Goal: Task Accomplishment & Management: Manage account settings

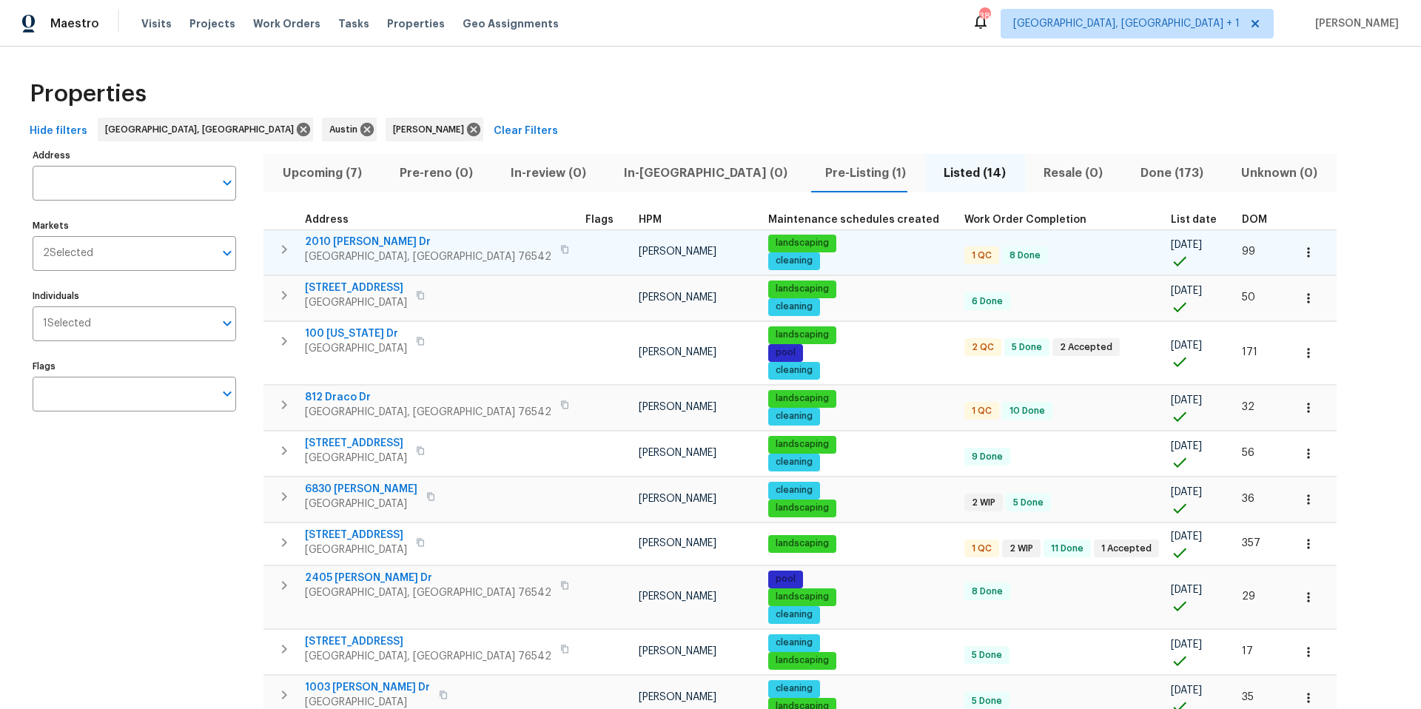
scroll to position [3, 0]
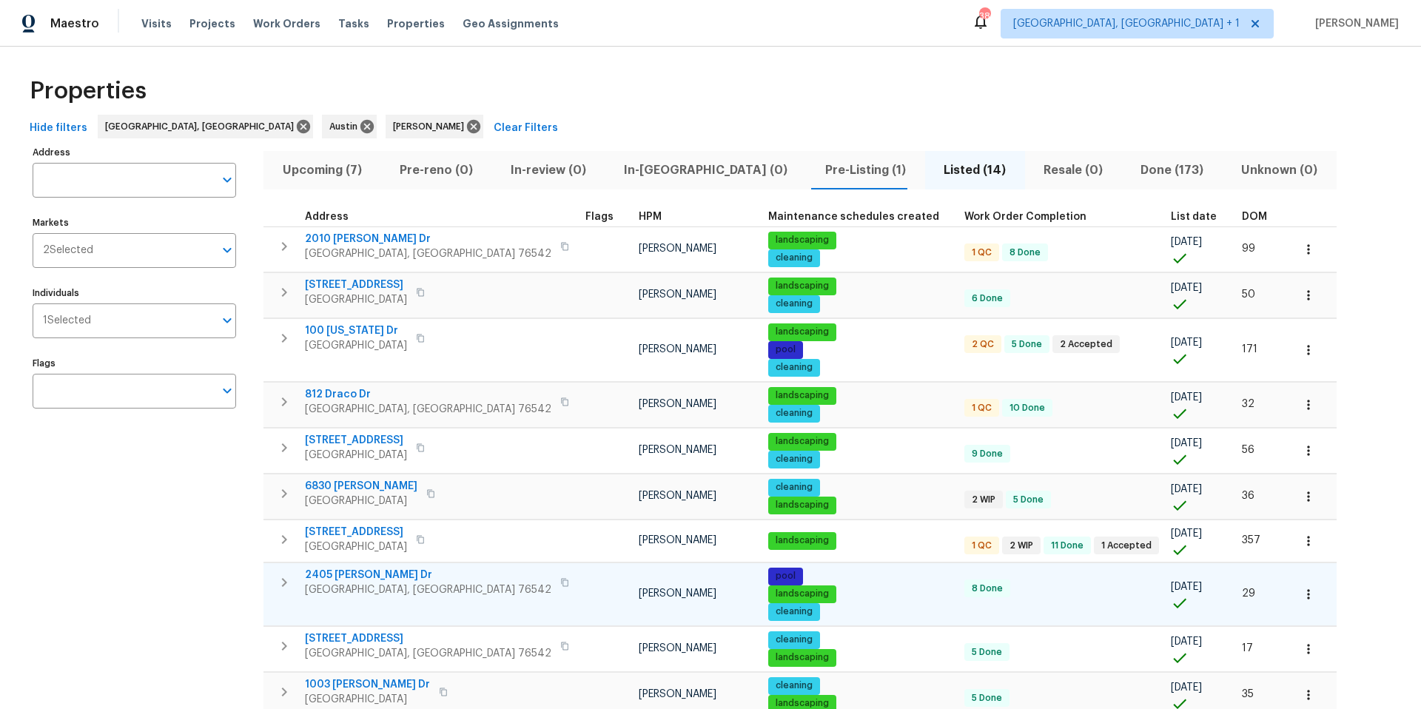
click at [358, 446] on span "2405 Riley Dr" at bounding box center [428, 575] width 246 height 15
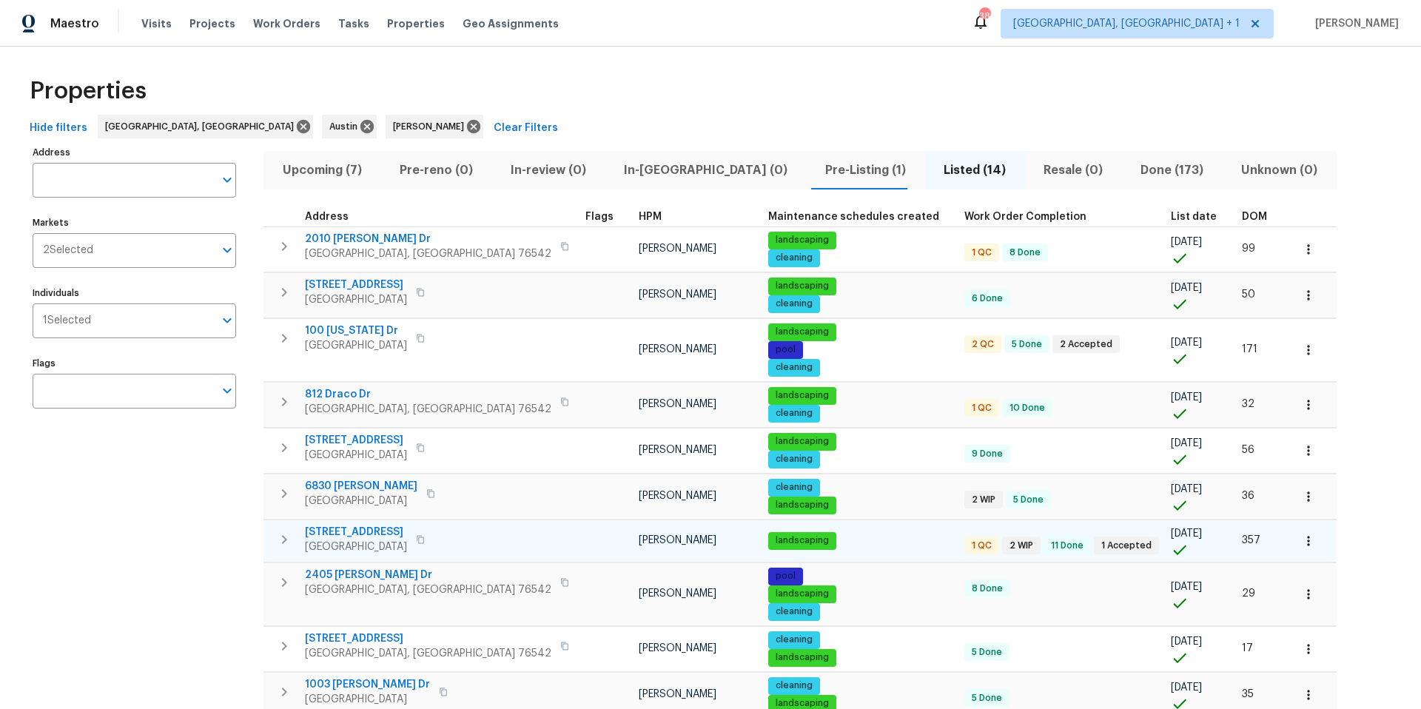
click at [425, 446] on icon "button" at bounding box center [420, 539] width 9 height 9
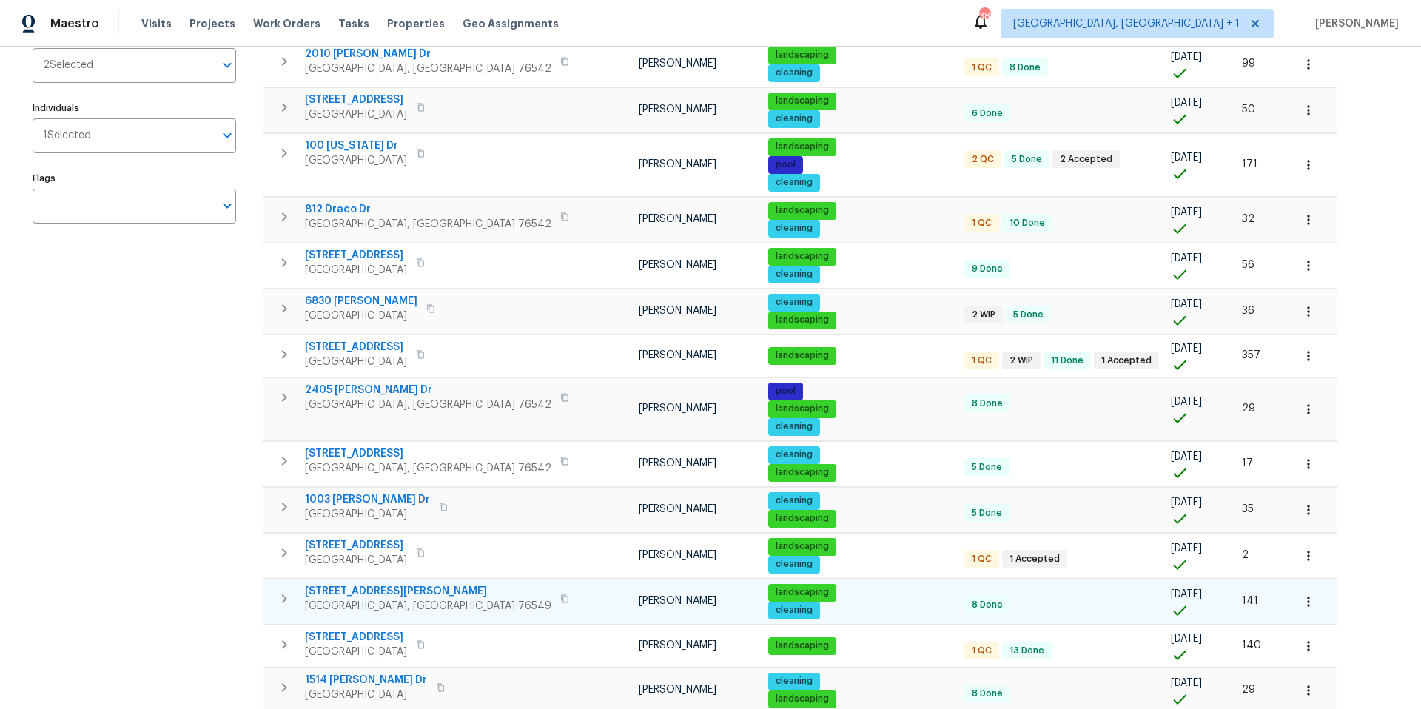
scroll to position [118, 0]
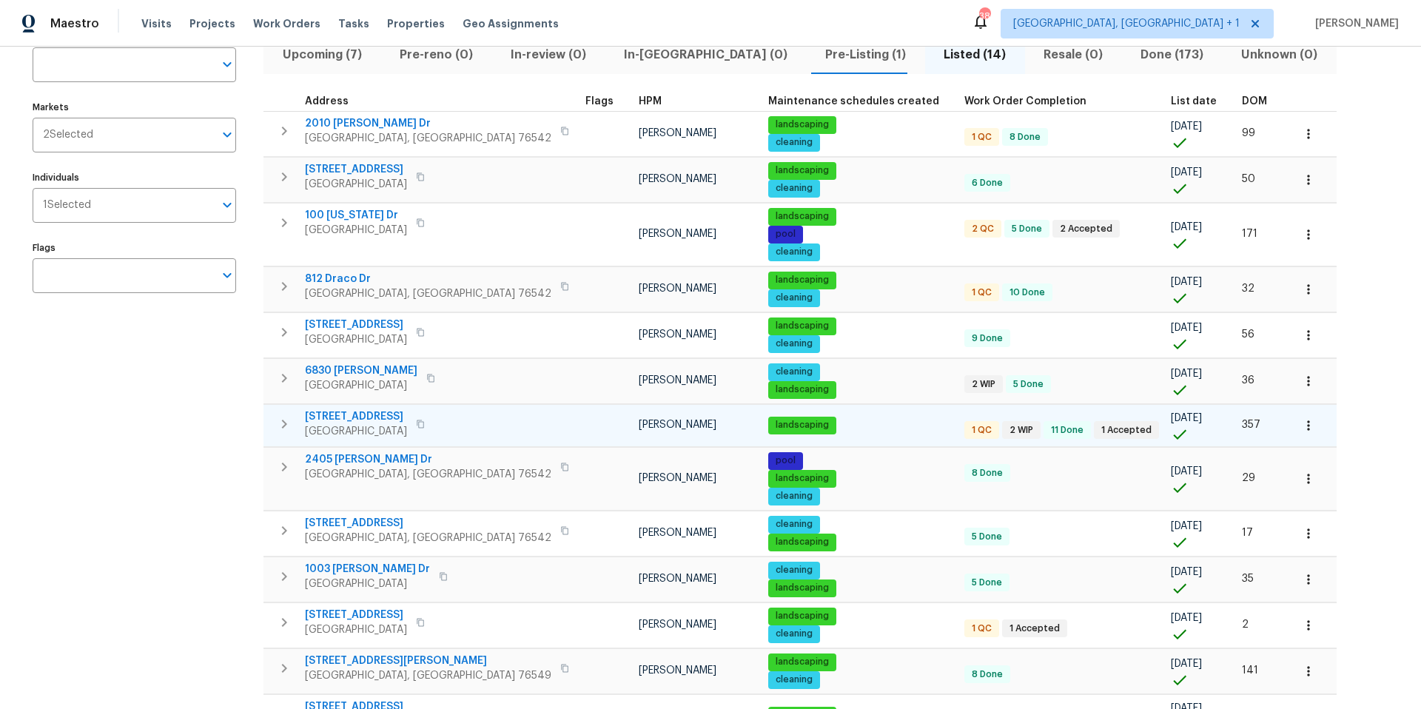
click at [337, 412] on span "[STREET_ADDRESS]" at bounding box center [356, 416] width 102 height 15
click at [1065, 418] on icon "button" at bounding box center [1308, 425] width 15 height 15
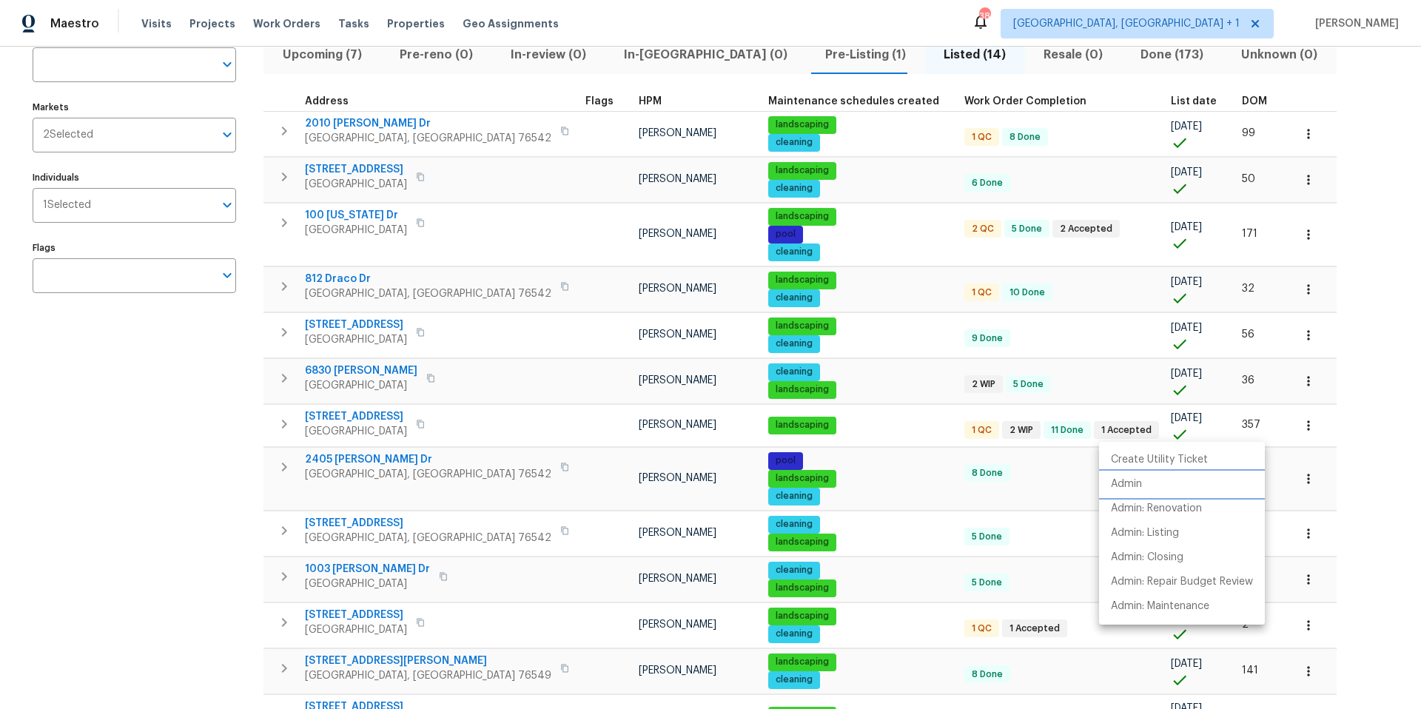
click at [1065, 446] on li "Admin" at bounding box center [1182, 484] width 166 height 24
click at [356, 371] on div at bounding box center [710, 354] width 1421 height 709
click at [357, 369] on span "6830 Ambrose Cir" at bounding box center [361, 370] width 112 height 15
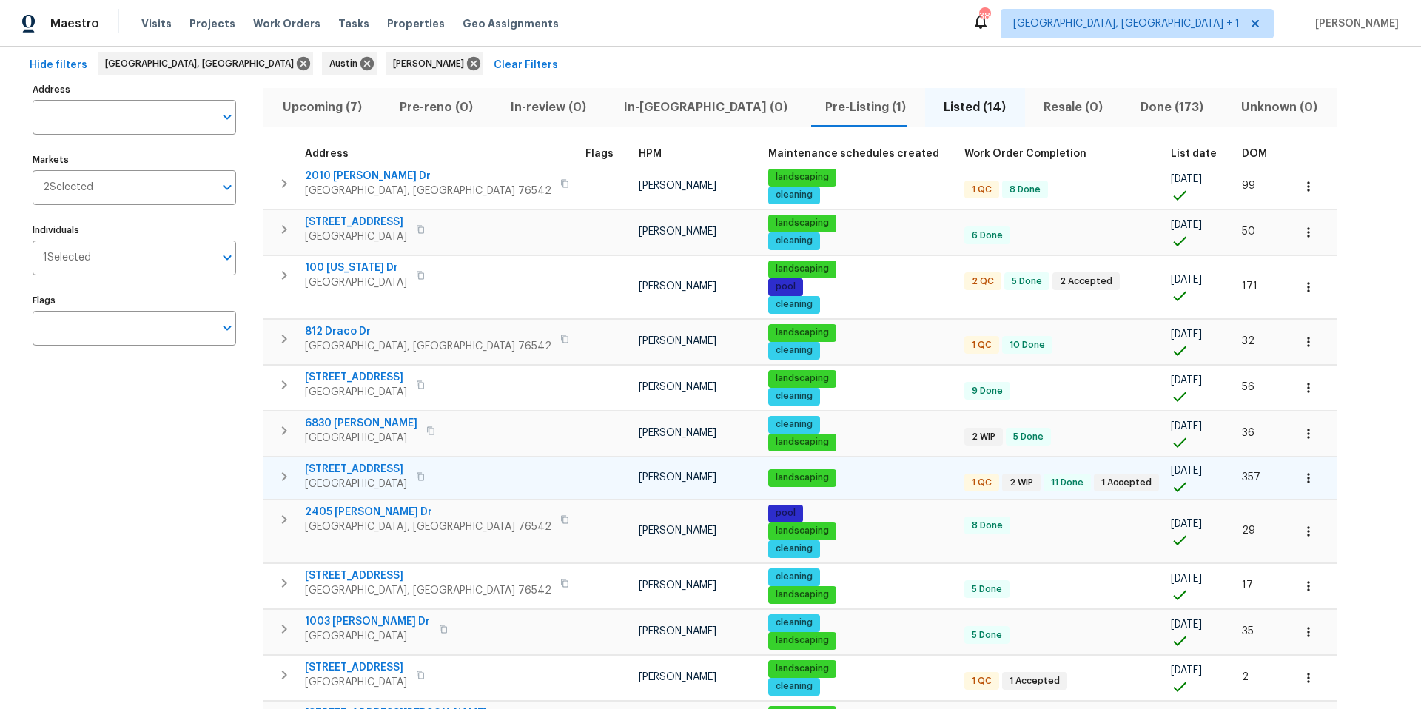
scroll to position [64, 0]
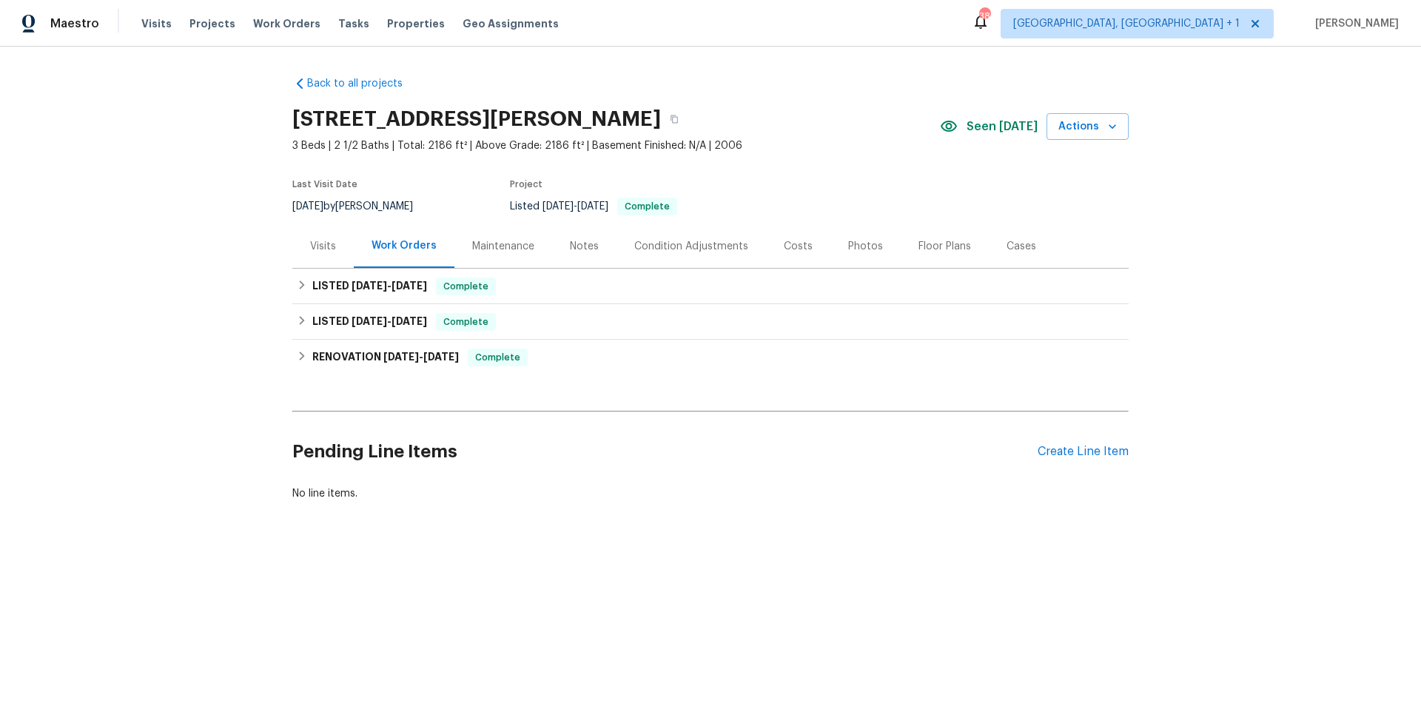
click at [326, 240] on div "Visits" at bounding box center [323, 246] width 26 height 15
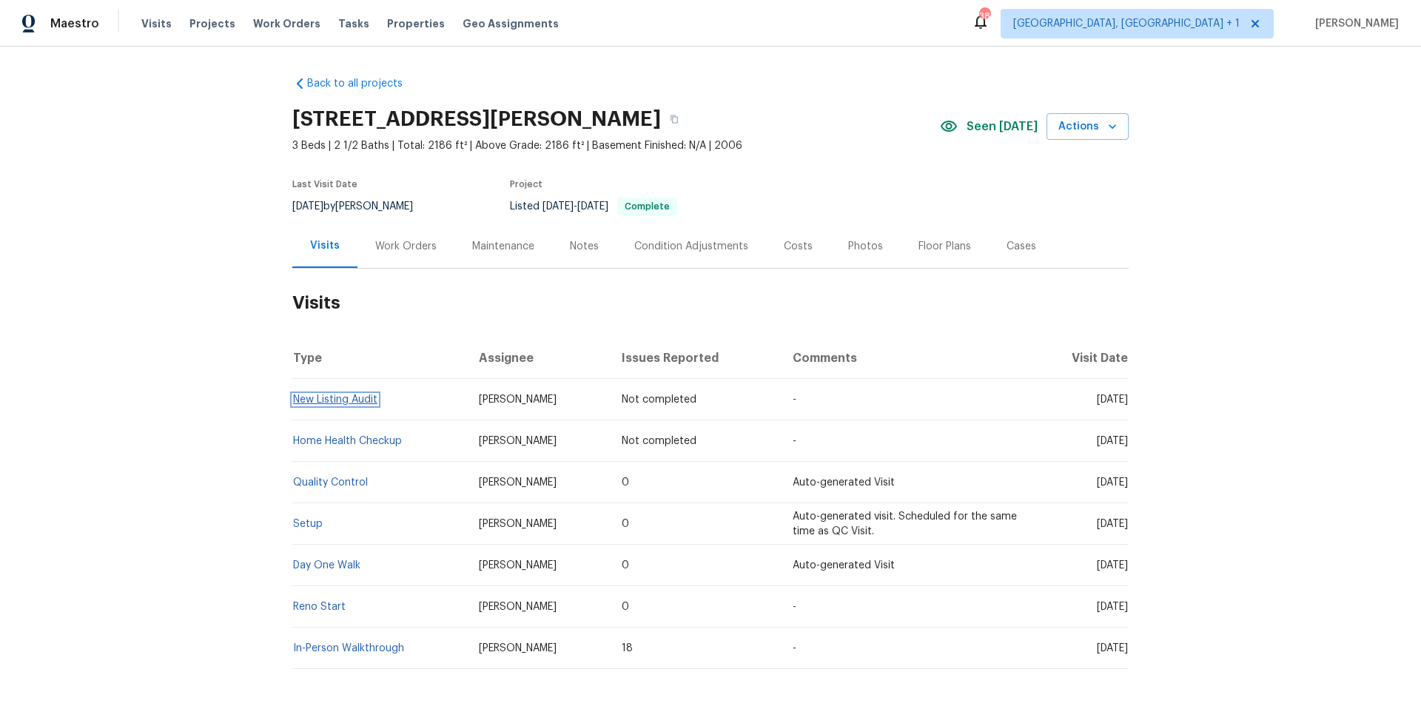
click at [324, 401] on link "New Listing Audit" at bounding box center [335, 399] width 84 height 10
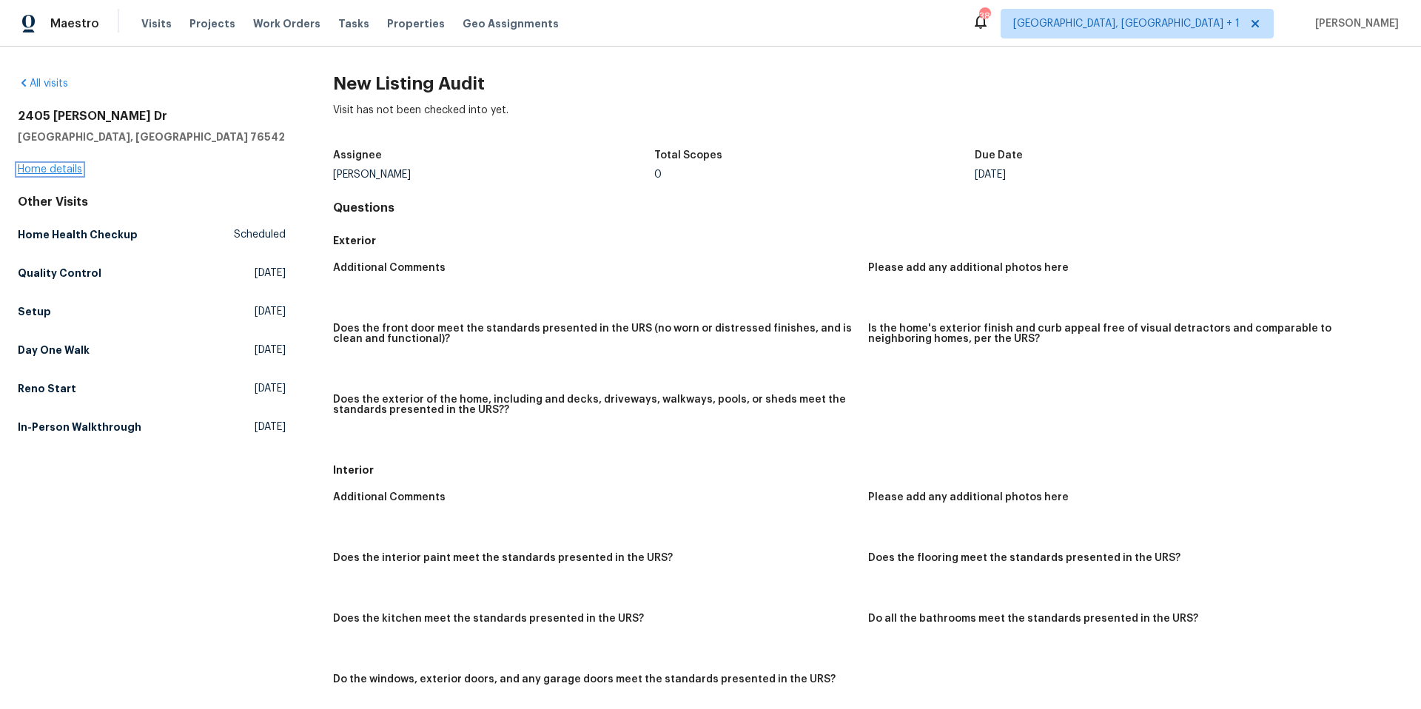
click at [30, 165] on link "Home details" at bounding box center [50, 169] width 64 height 10
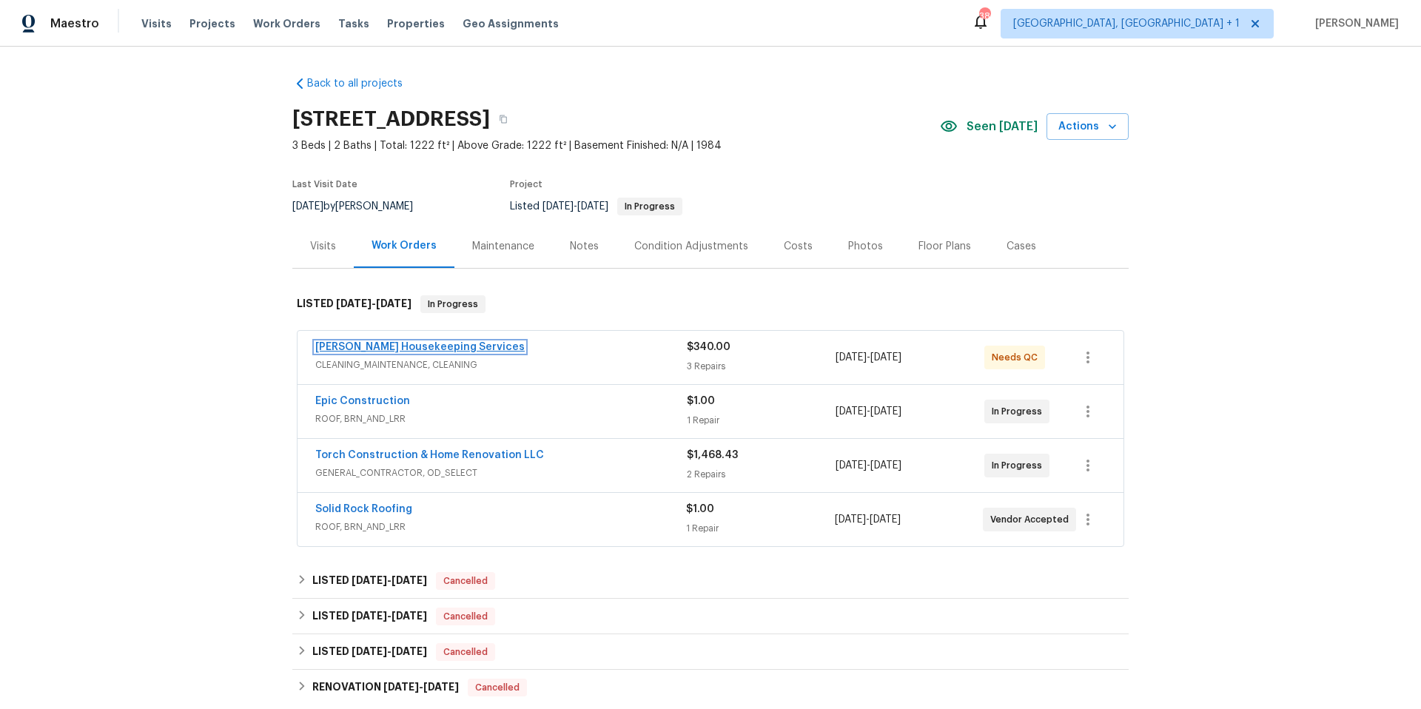
click at [437, 343] on link "Arelis Housekeeping Services" at bounding box center [419, 347] width 209 height 10
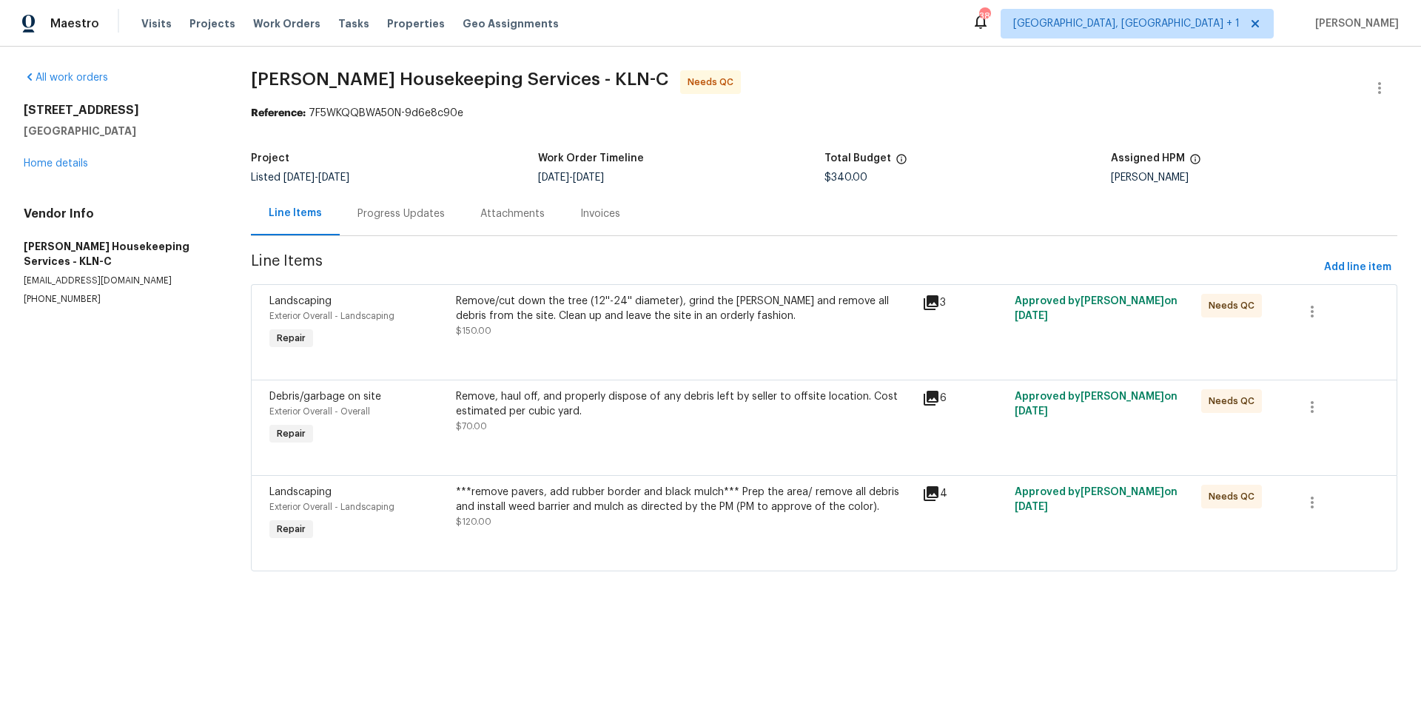
click at [653, 296] on div "Remove/cut down the tree (12''-24'' diameter), grind the stump and remove all d…" at bounding box center [684, 309] width 457 height 30
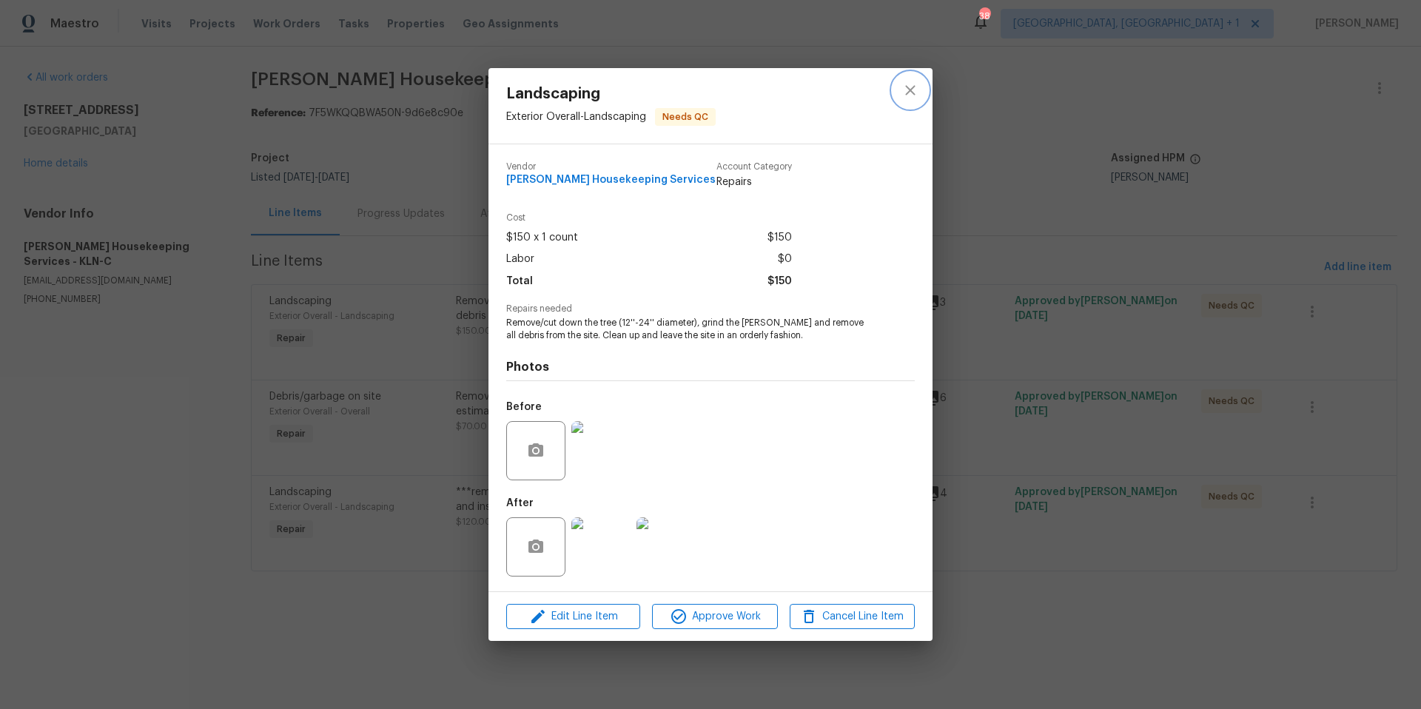
click at [912, 92] on icon "close" at bounding box center [910, 90] width 10 height 10
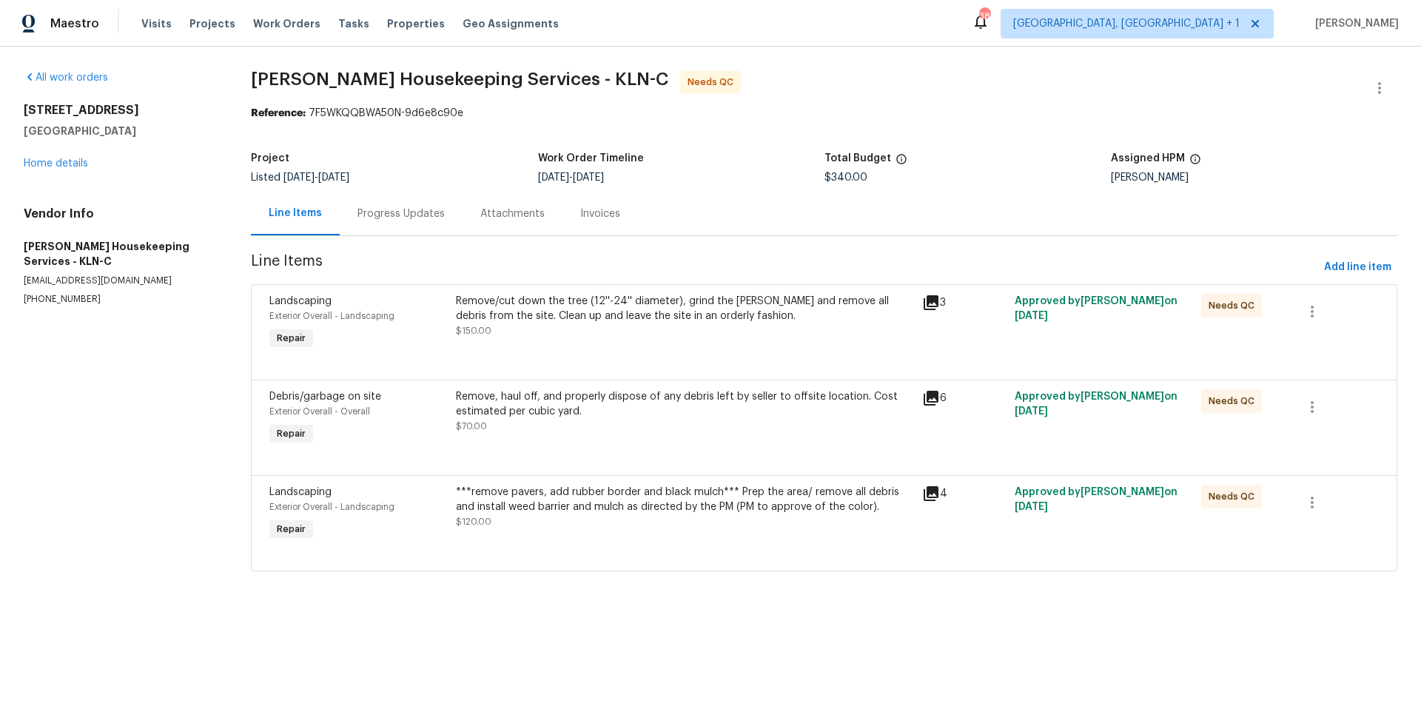
click at [598, 308] on div "Remove/cut down the tree (12''-24'' diameter), grind the stump and remove all d…" at bounding box center [684, 309] width 457 height 30
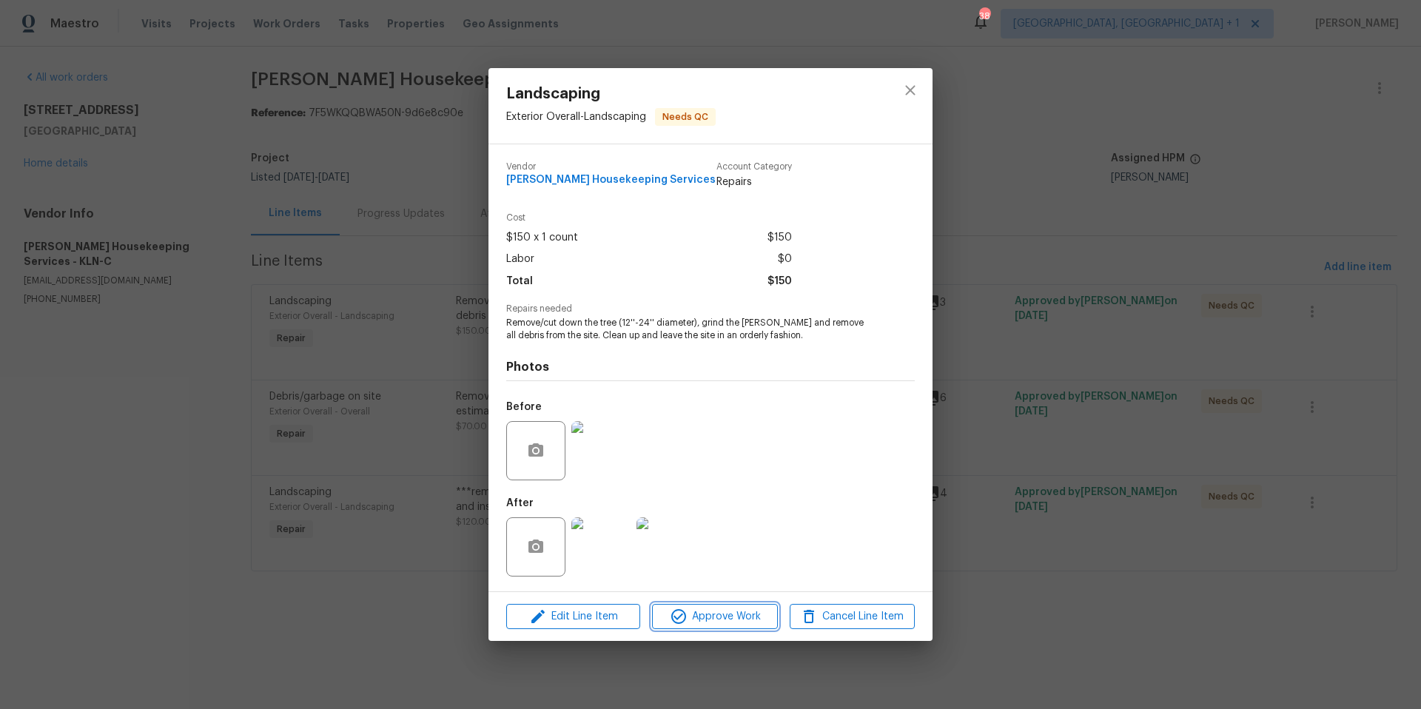
click at [710, 619] on span "Approve Work" at bounding box center [714, 617] width 116 height 19
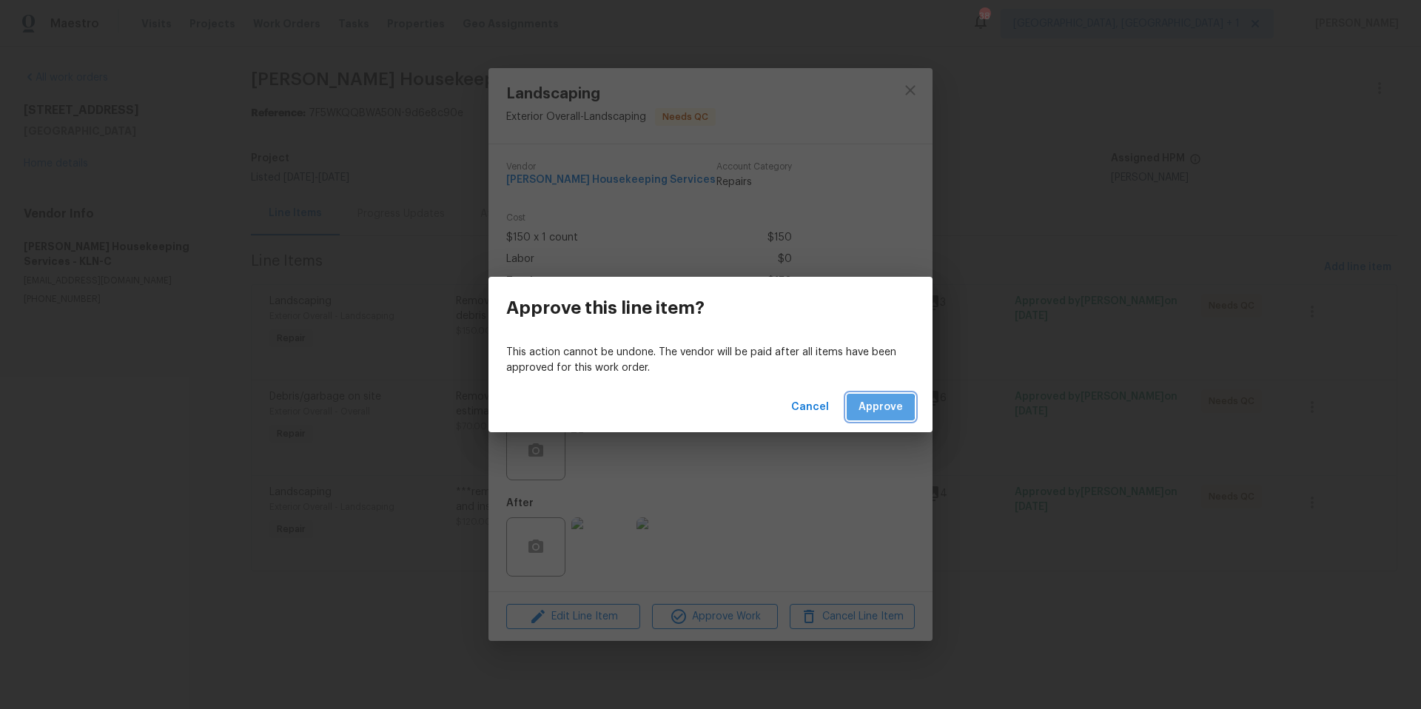
click at [870, 408] on span "Approve" at bounding box center [880, 407] width 44 height 19
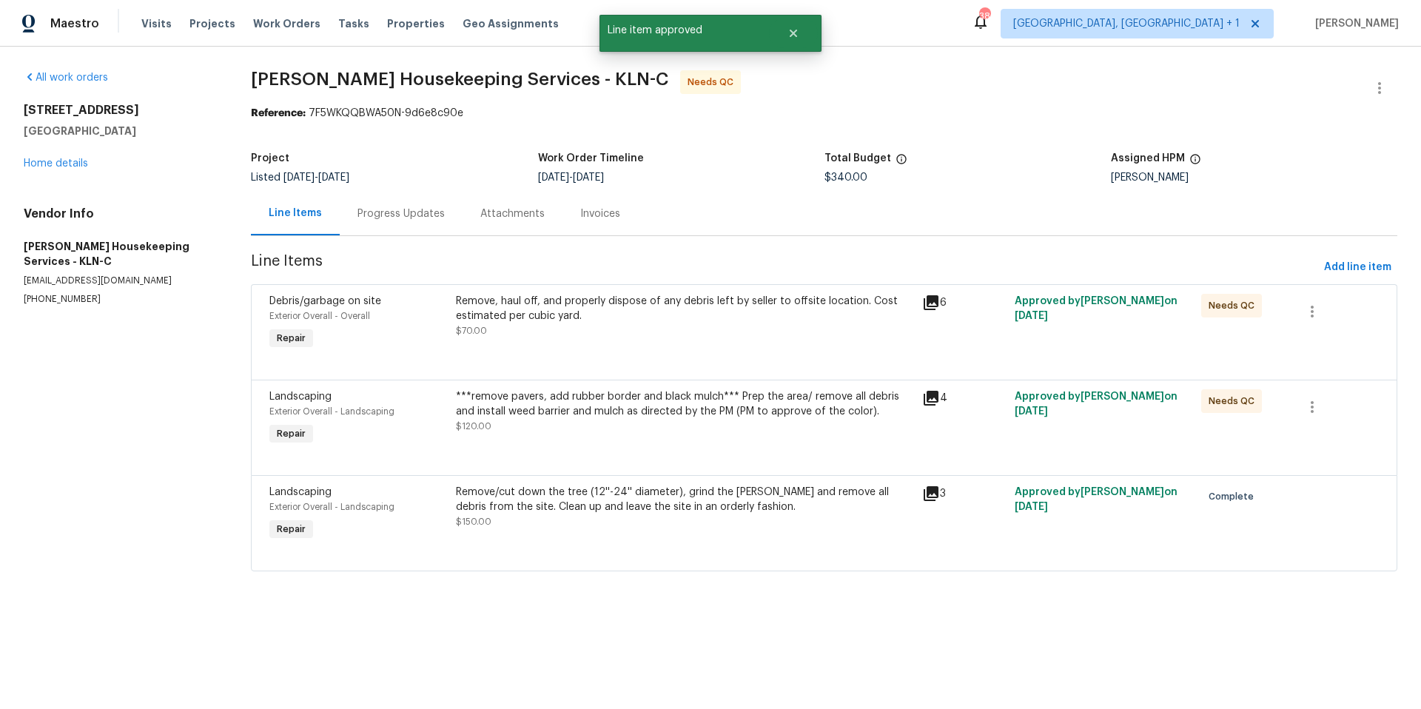
click at [611, 403] on div "***remove pavers, add rubber border and black mulch*** Prep the area/ remove al…" at bounding box center [684, 404] width 457 height 30
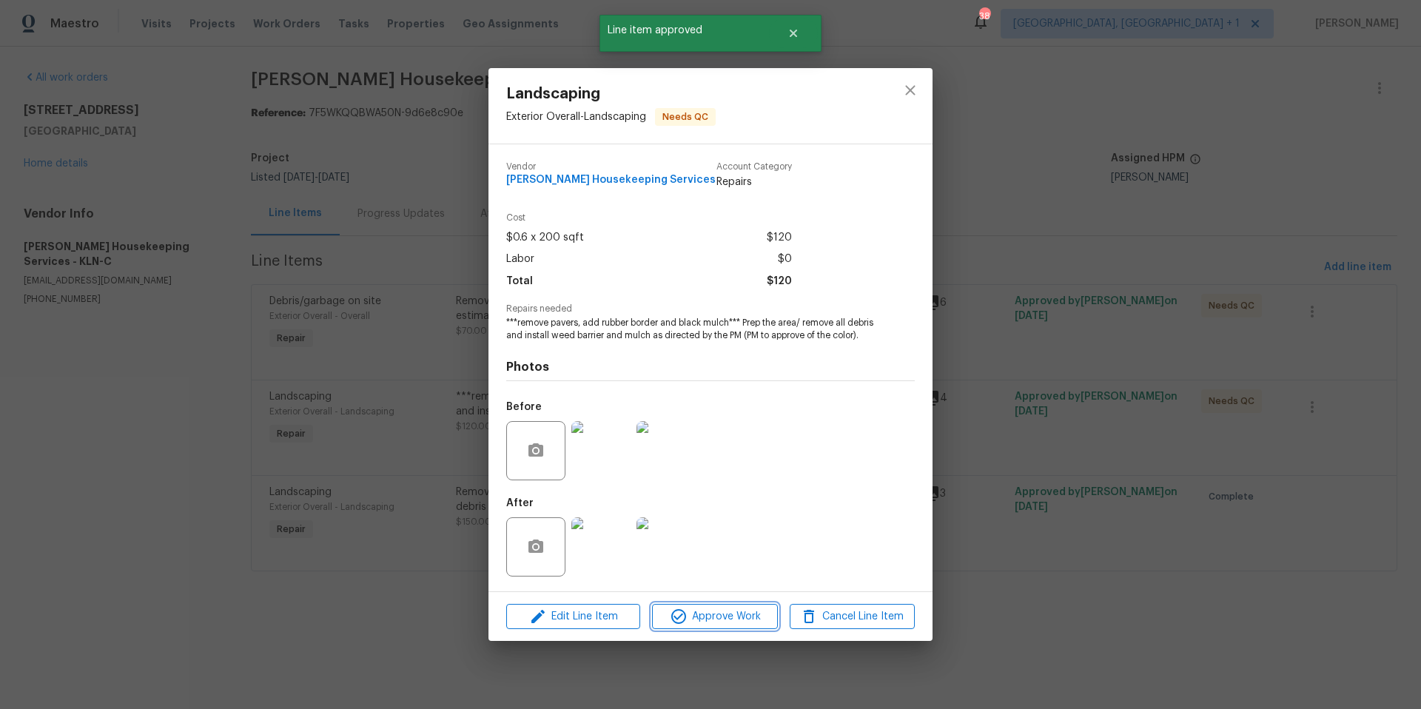
click at [696, 622] on span "Approve Work" at bounding box center [714, 617] width 116 height 19
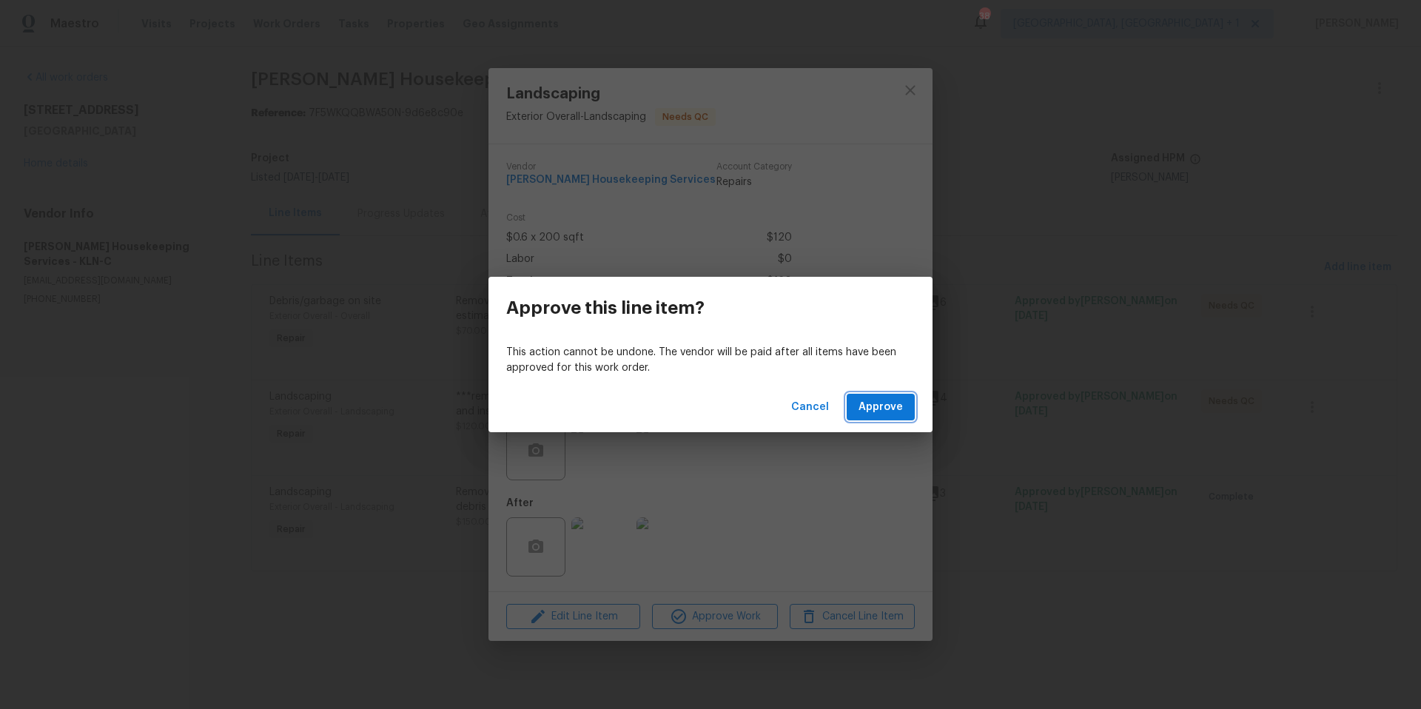
click at [870, 406] on span "Approve" at bounding box center [880, 407] width 44 height 19
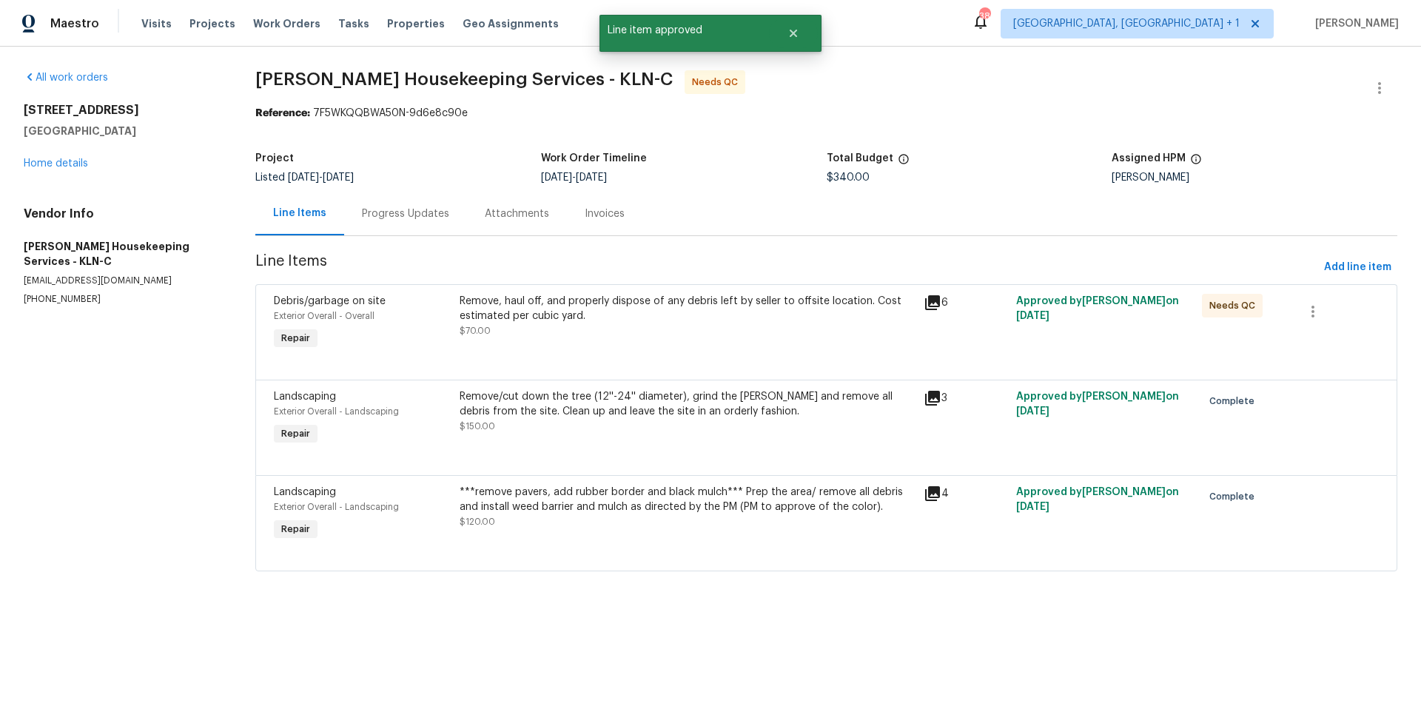
click at [625, 290] on div "Remove, haul off, and properly dispose of any debris left by seller to offsite …" at bounding box center [687, 323] width 464 height 68
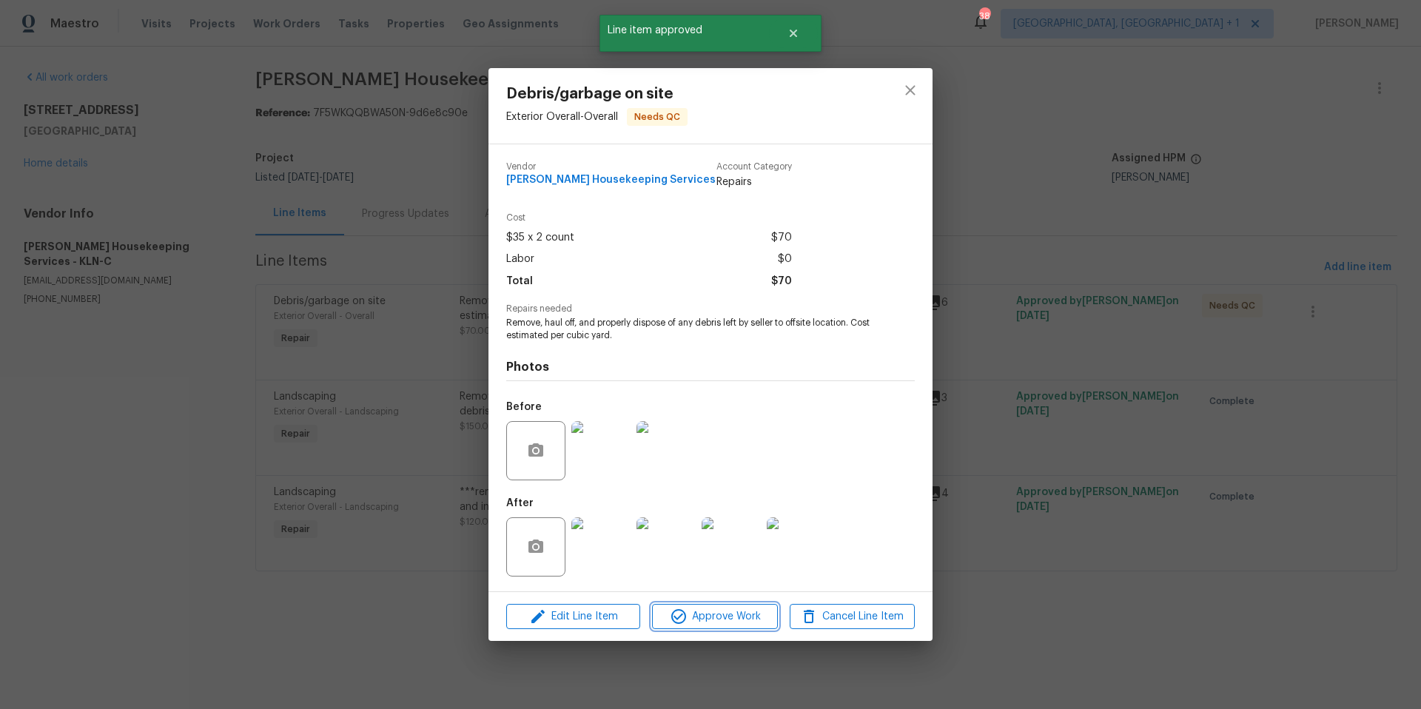
click at [720, 615] on span "Approve Work" at bounding box center [714, 617] width 116 height 19
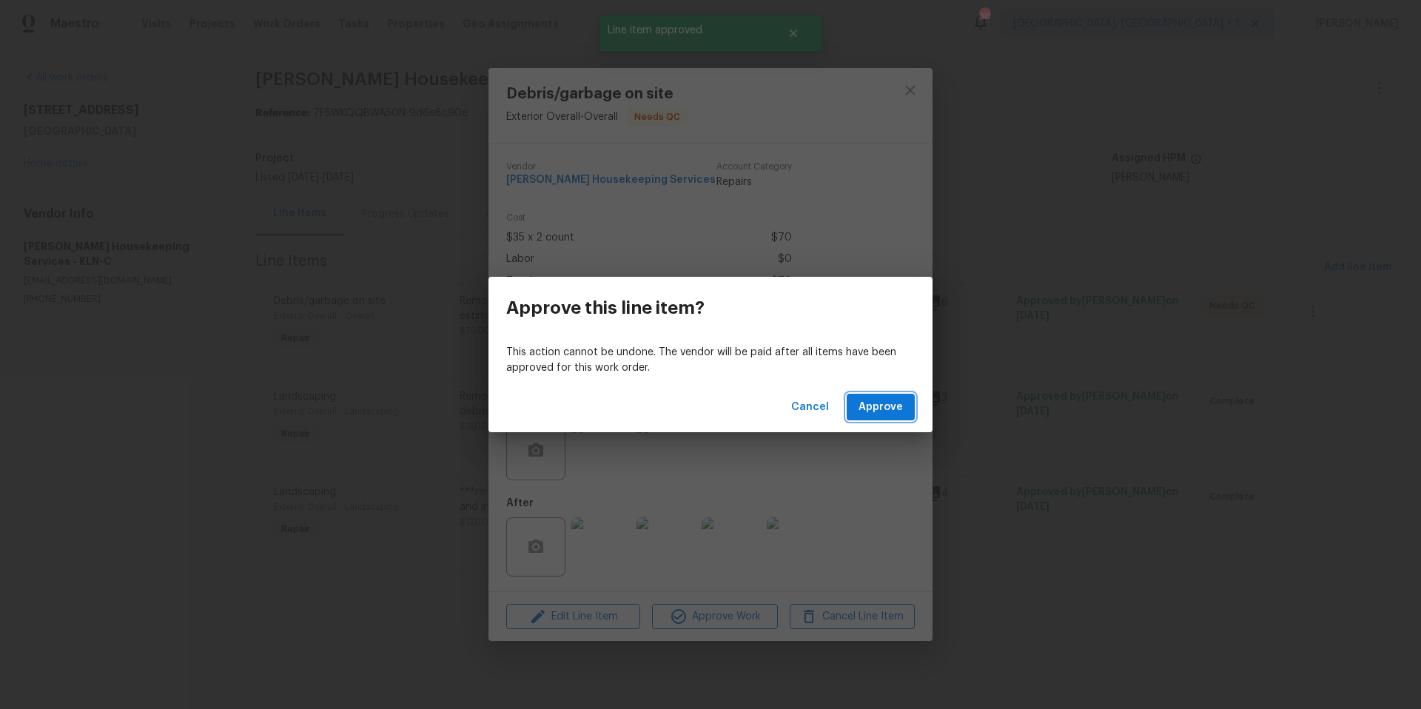
click at [880, 411] on span "Approve" at bounding box center [880, 407] width 44 height 19
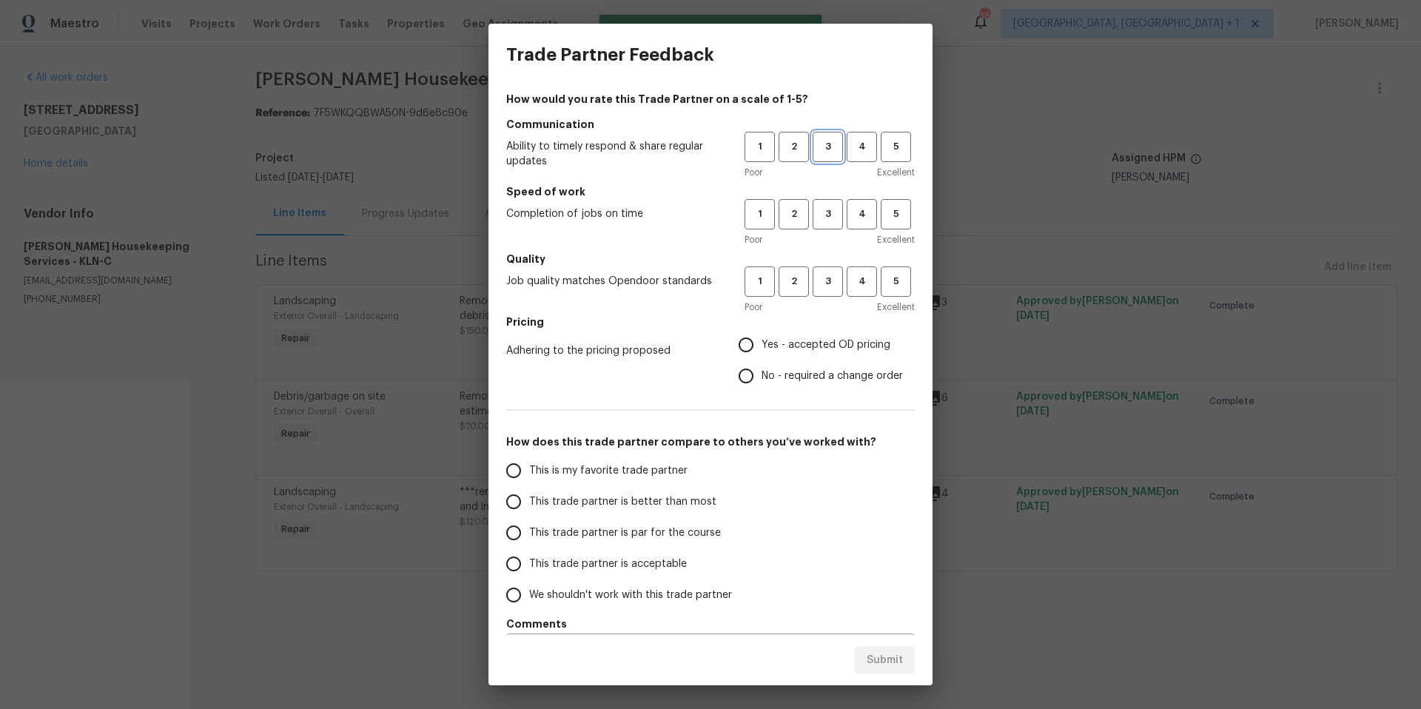
drag, startPoint x: 817, startPoint y: 155, endPoint x: 811, endPoint y: 210, distance: 55.8
click at [817, 155] on button "3" at bounding box center [828, 147] width 30 height 30
click at [813, 226] on button "3" at bounding box center [828, 214] width 30 height 30
click at [818, 289] on span "3" at bounding box center [827, 281] width 27 height 17
click at [750, 335] on input "Yes - accepted OD pricing" at bounding box center [745, 344] width 31 height 31
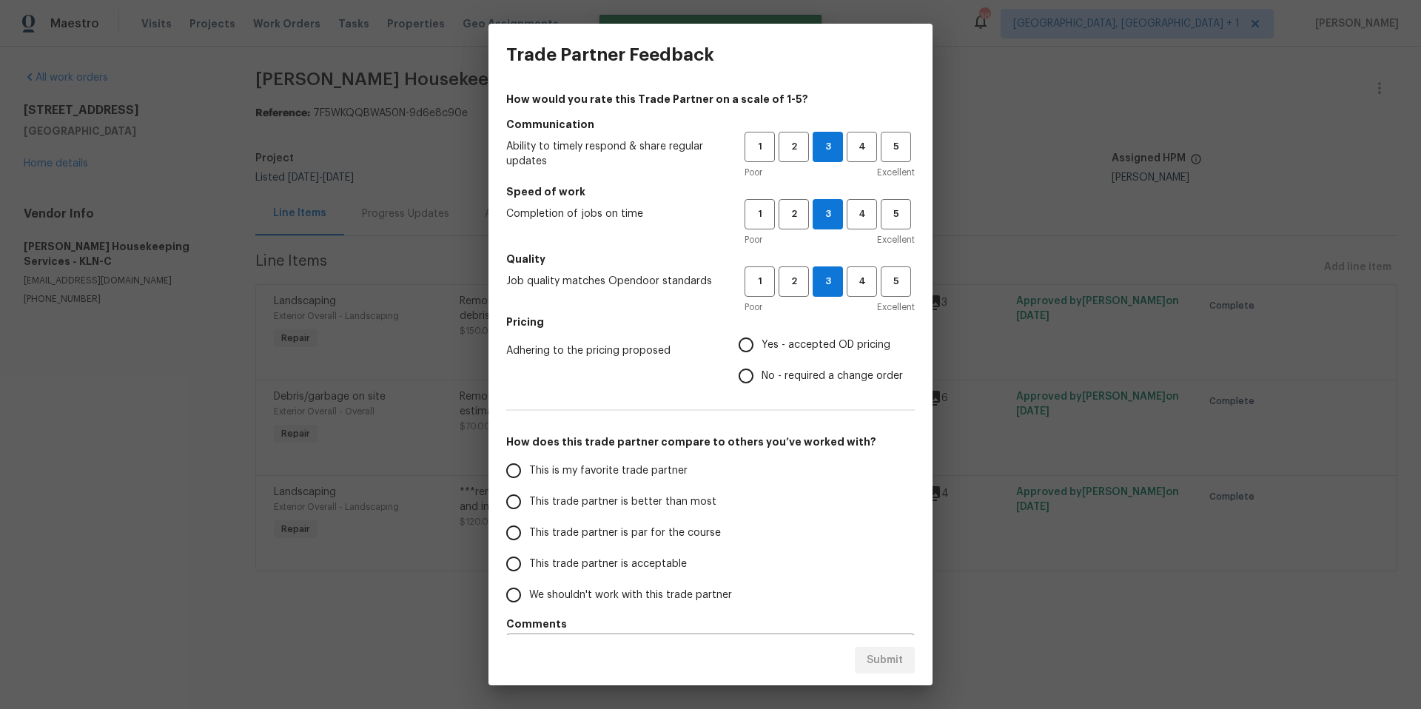
radio input "true"
click at [525, 534] on input "This trade partner is par for the course" at bounding box center [513, 532] width 31 height 31
click at [890, 648] on button "Submit" at bounding box center [885, 660] width 60 height 27
radio input "true"
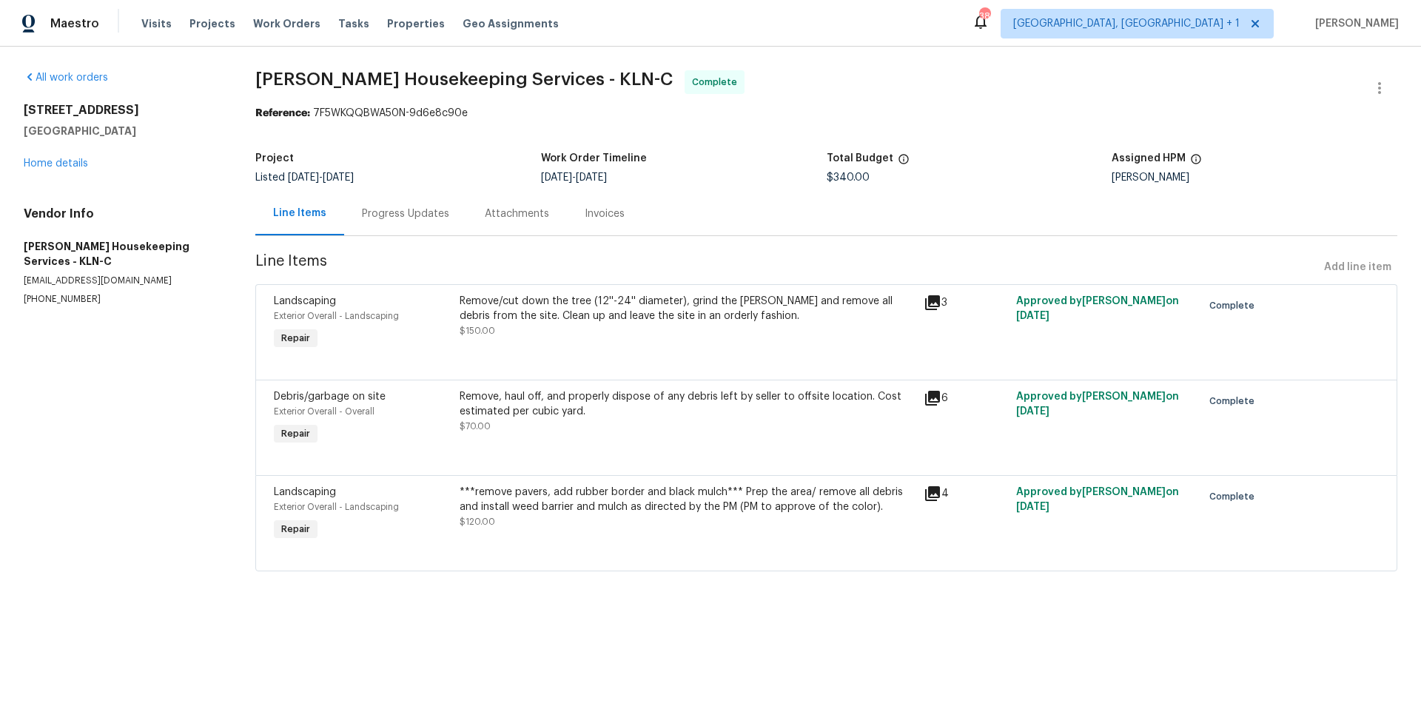
radio input "false"
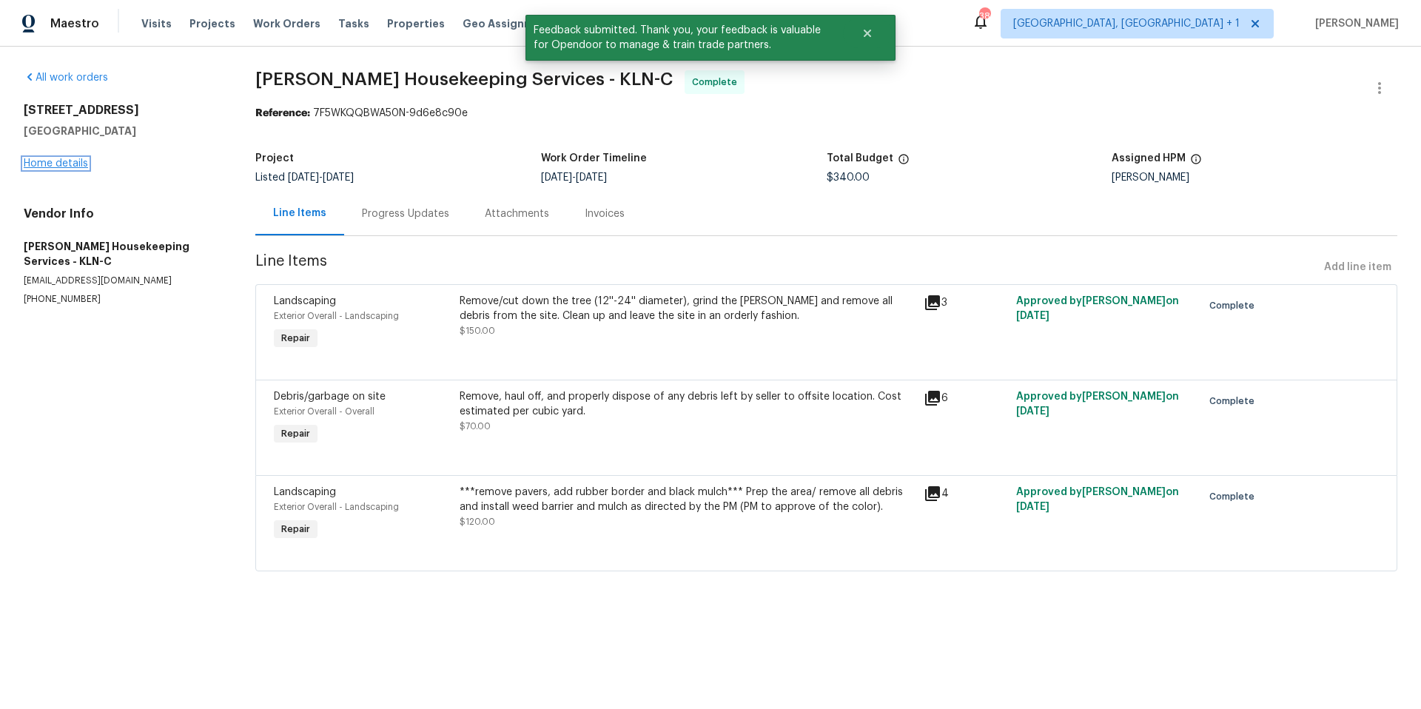
click at [56, 162] on link "Home details" at bounding box center [56, 163] width 64 height 10
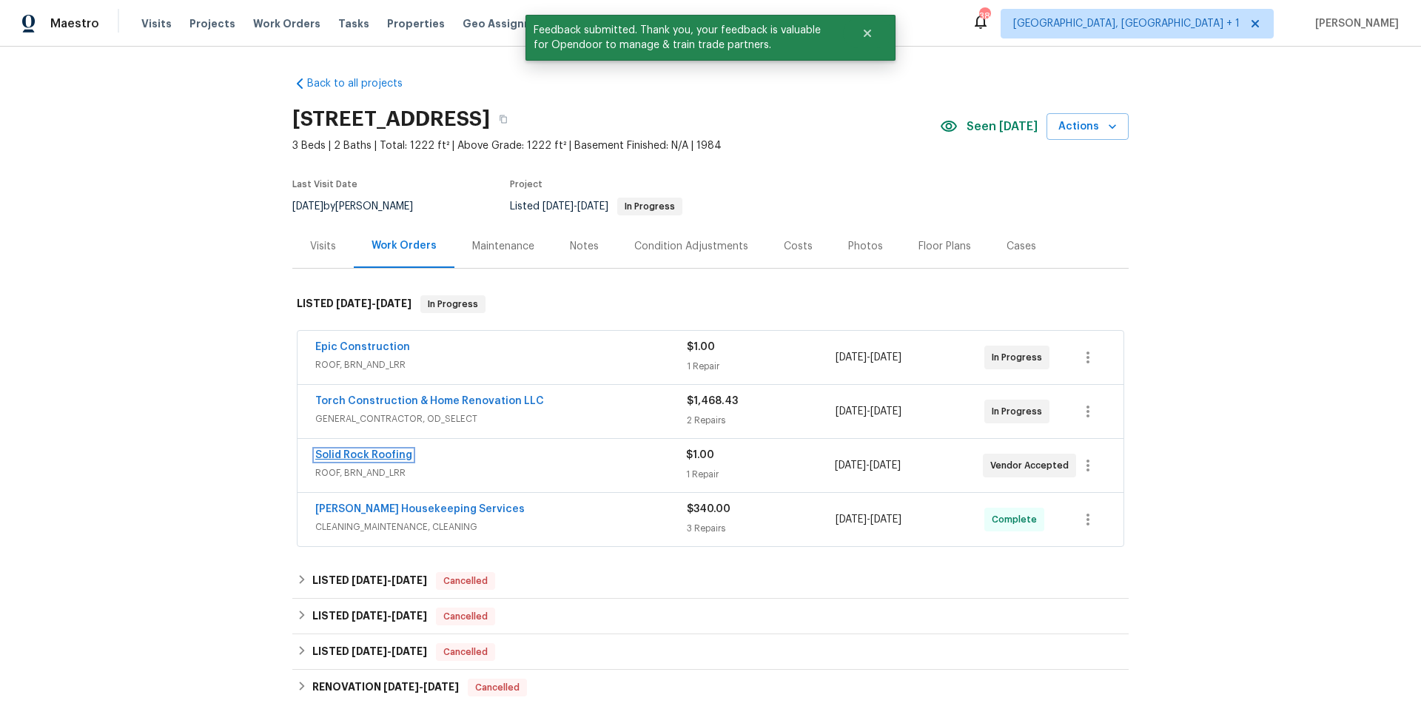
click at [365, 450] on link "Solid Rock Roofing" at bounding box center [363, 455] width 97 height 10
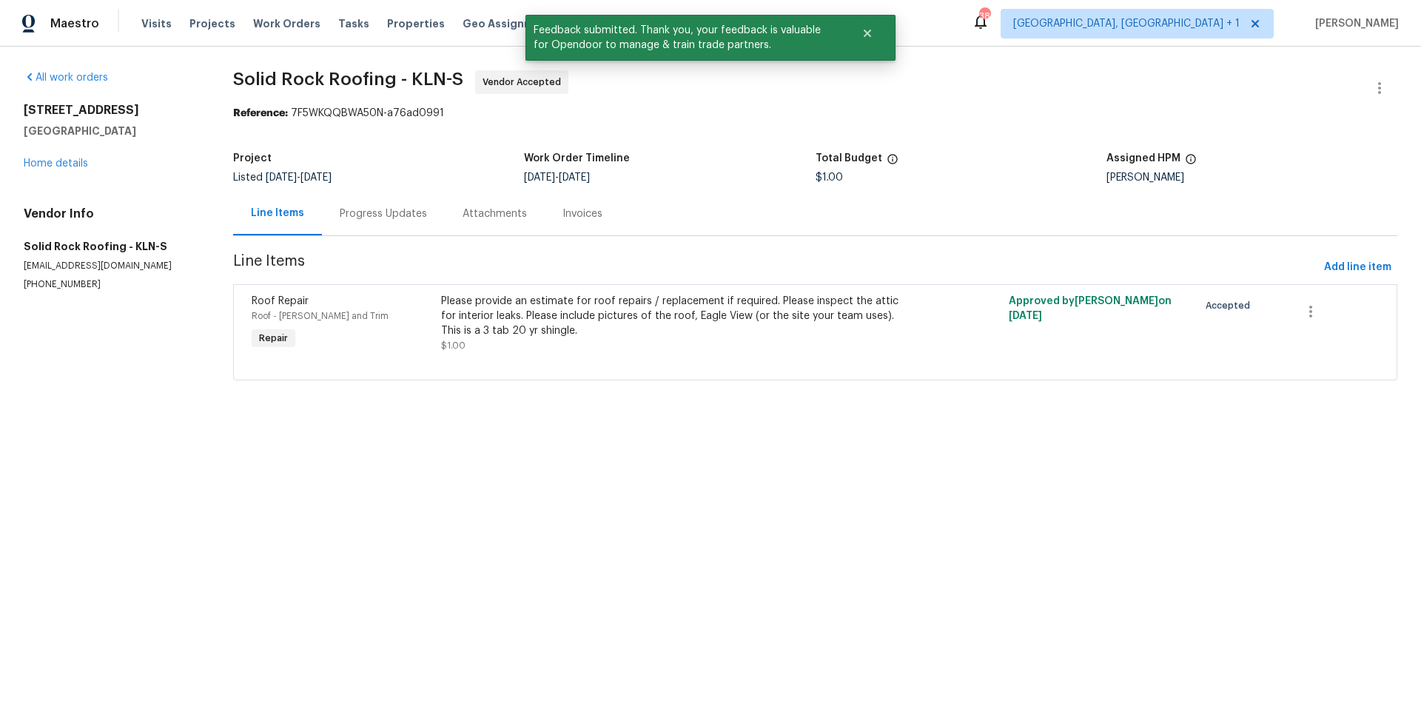
click at [406, 216] on div "Progress Updates" at bounding box center [383, 213] width 87 height 15
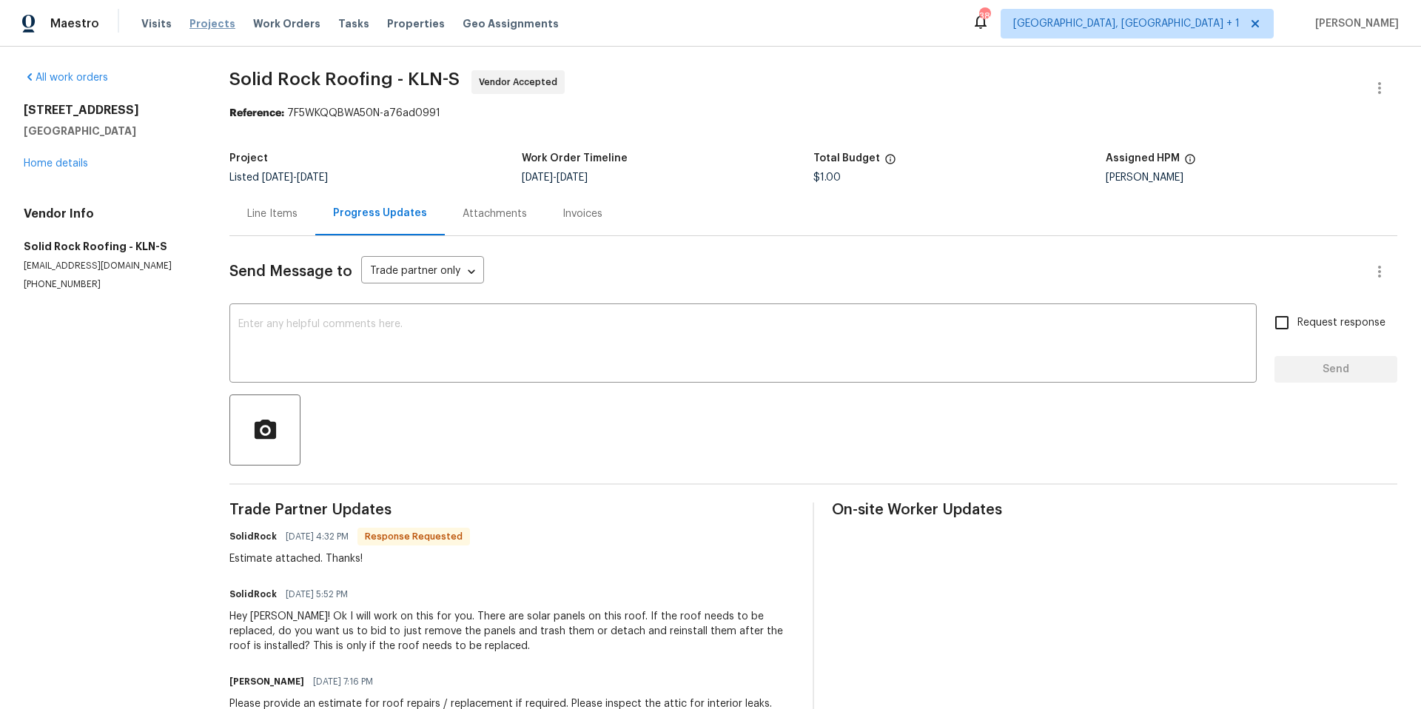
click at [212, 23] on span "Projects" at bounding box center [212, 23] width 46 height 15
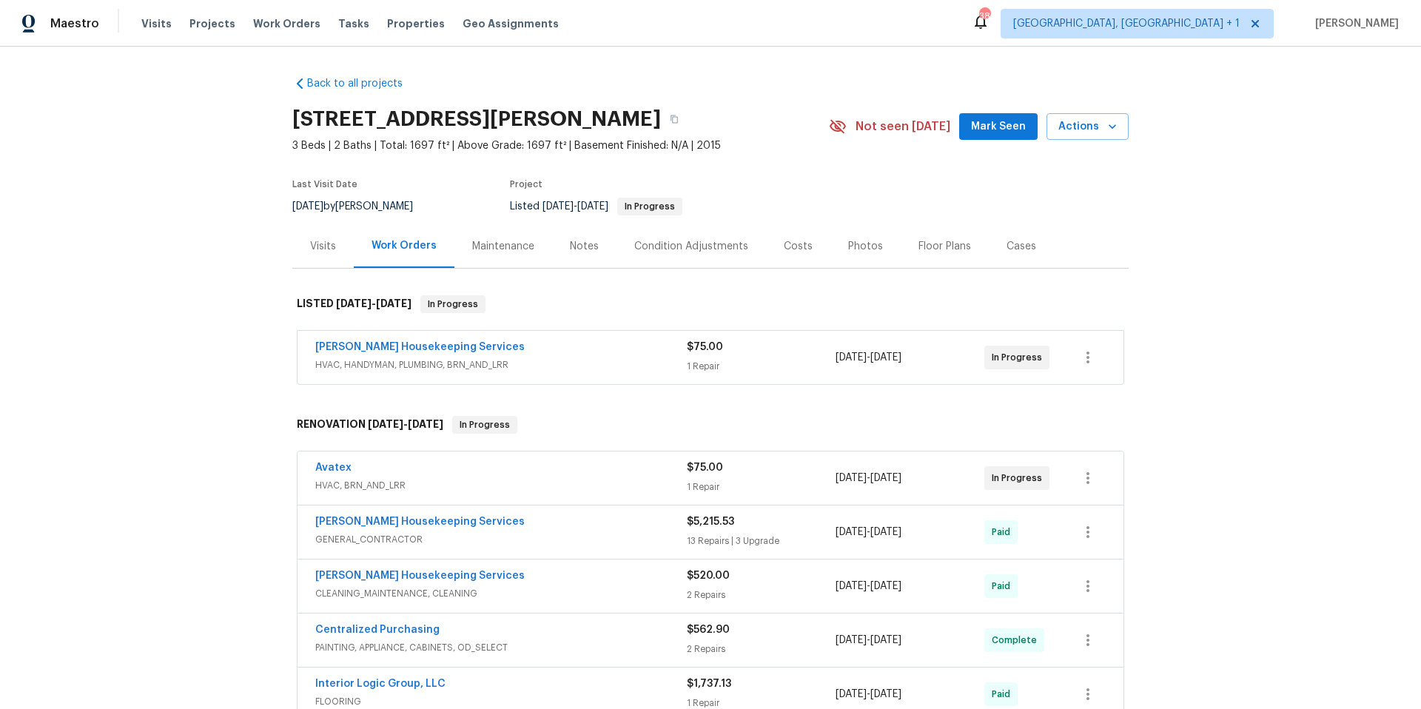
click at [598, 360] on span "HVAC, HANDYMAN, PLUMBING, BRN_AND_LRR" at bounding box center [500, 364] width 371 height 15
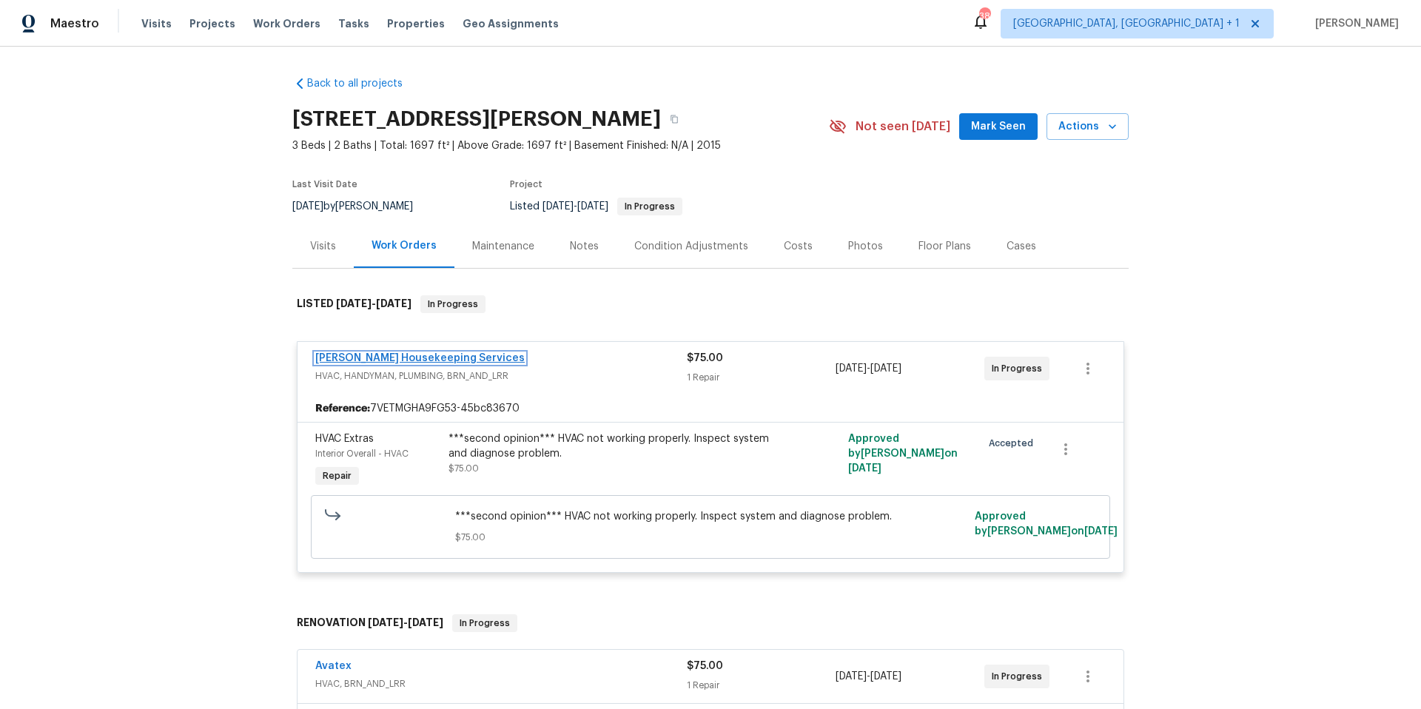
click at [449, 355] on link "[PERSON_NAME] Housekeeping Services" at bounding box center [419, 358] width 209 height 10
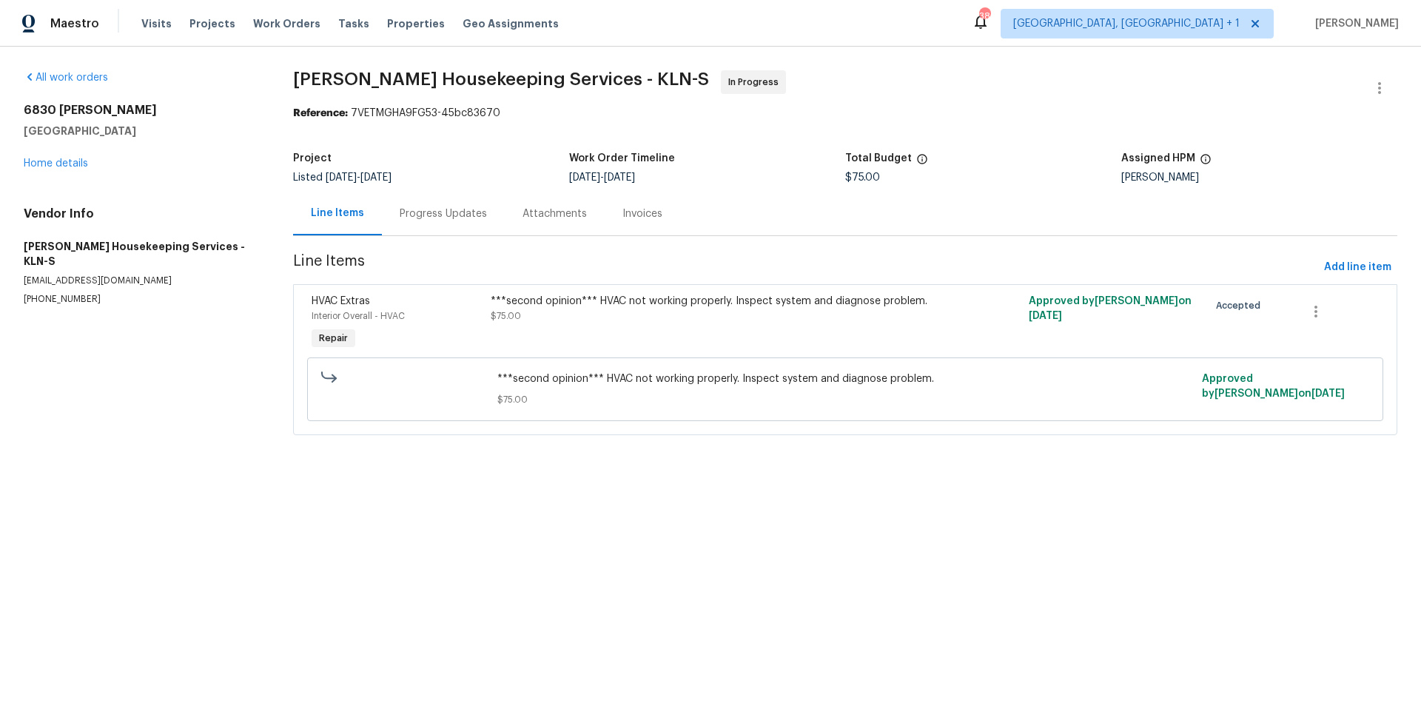
click at [475, 221] on div "Progress Updates" at bounding box center [443, 213] width 87 height 15
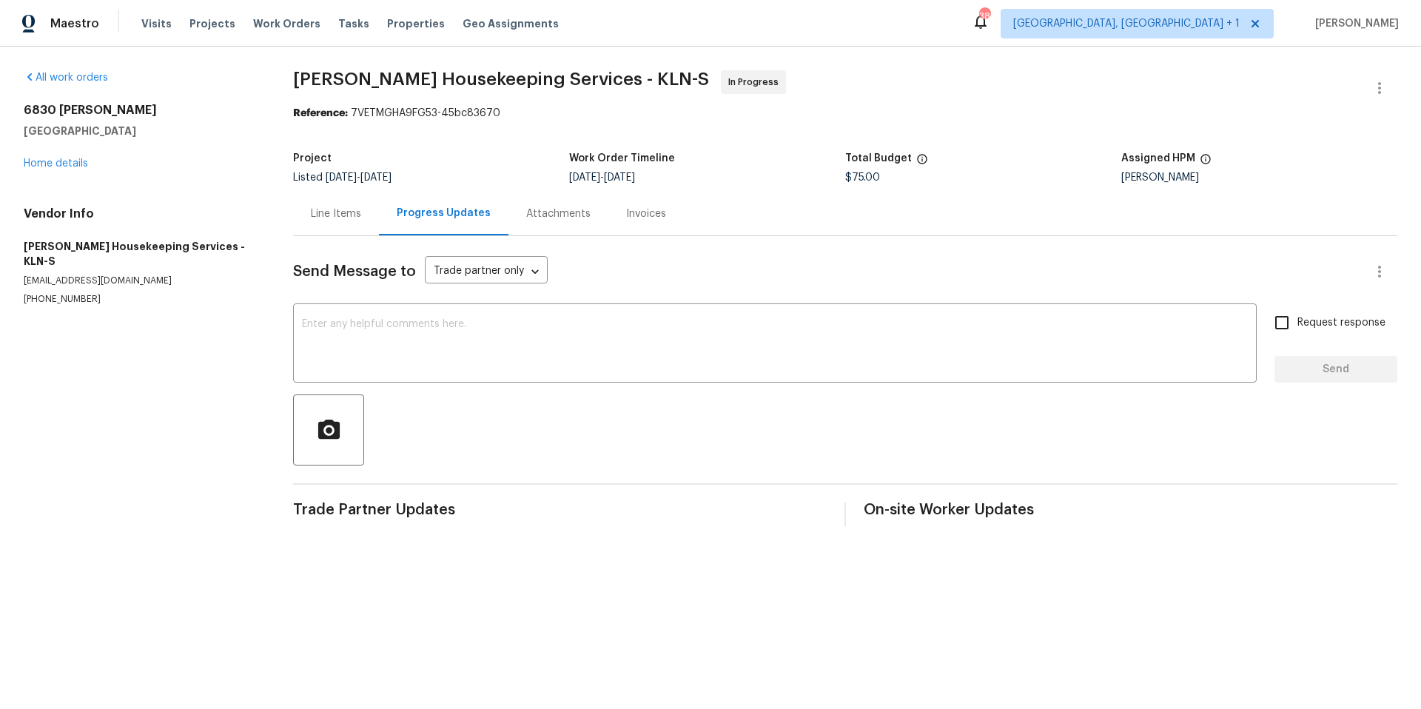
click at [337, 220] on div "Line Items" at bounding box center [336, 213] width 50 height 15
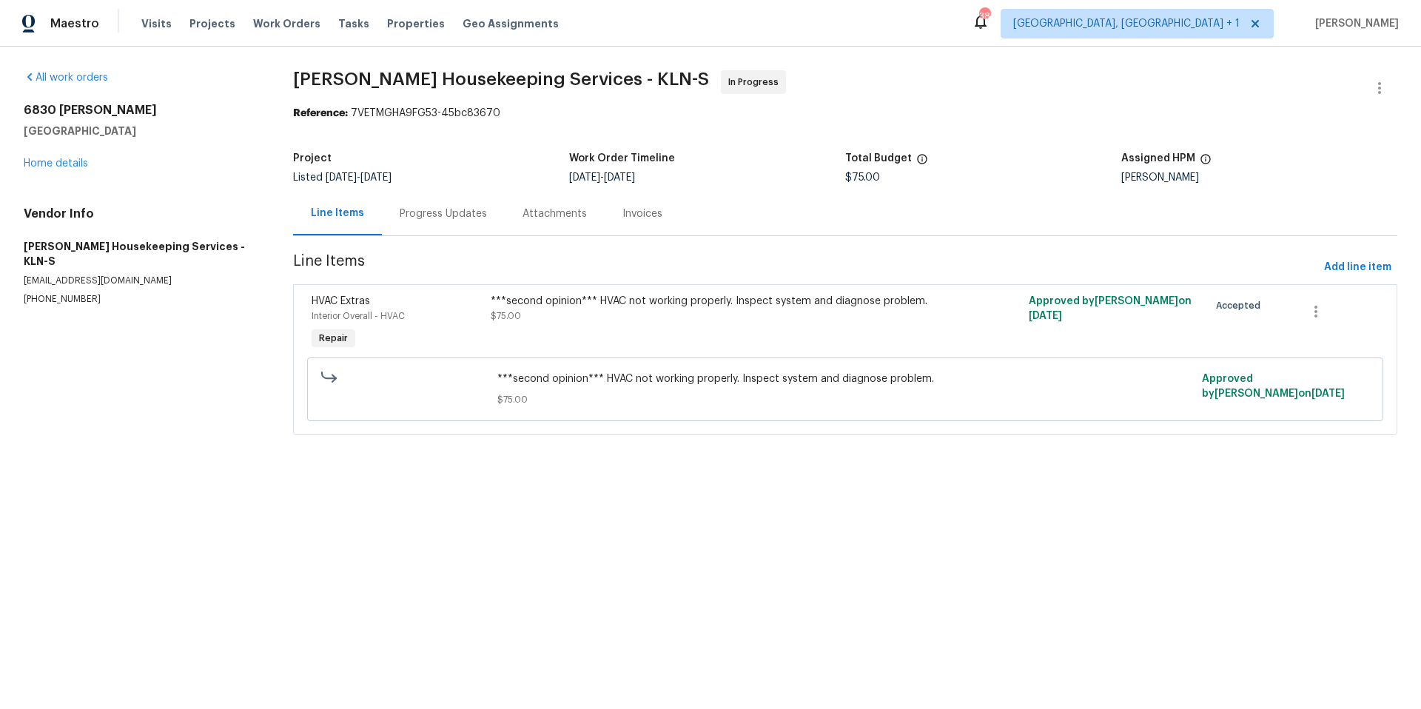
click at [461, 221] on div "Progress Updates" at bounding box center [443, 214] width 123 height 44
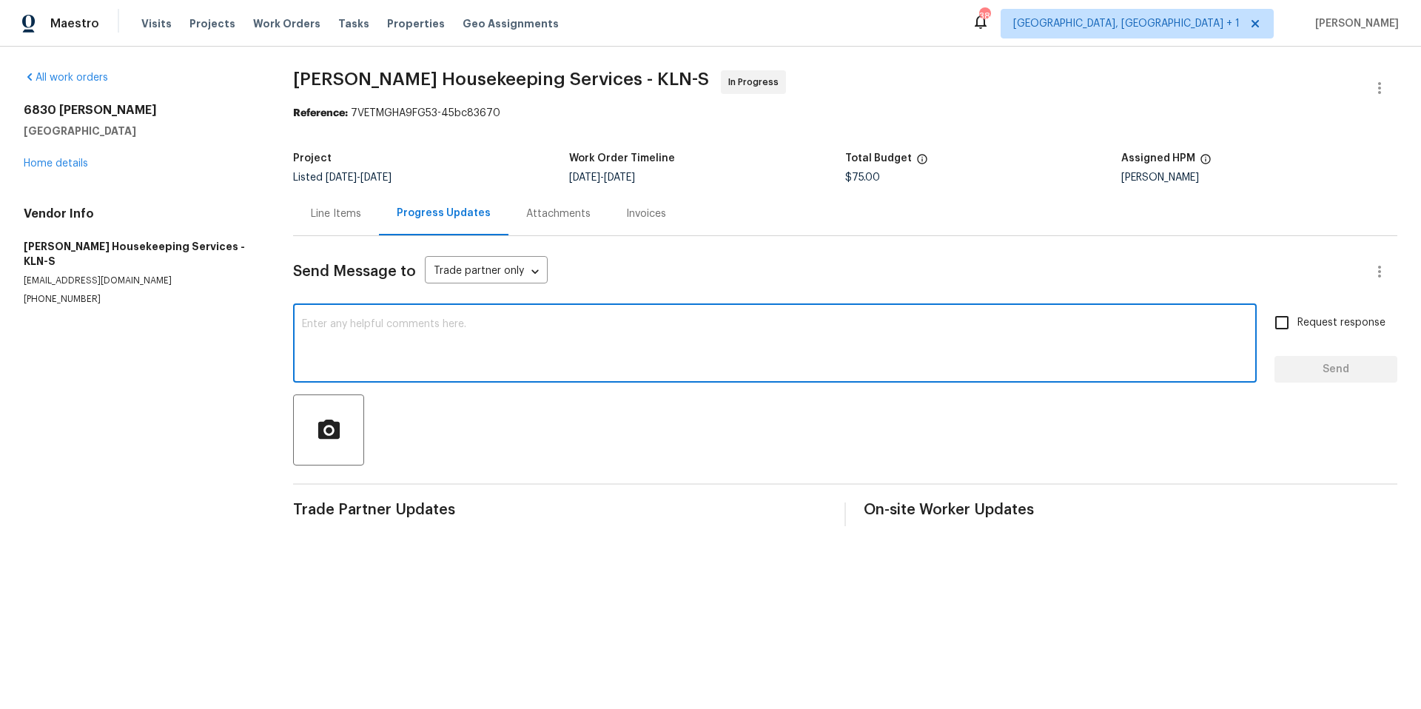
click at [461, 321] on textarea at bounding box center [775, 345] width 946 height 52
type textarea "C"
drag, startPoint x: 316, startPoint y: 322, endPoint x: 388, endPoint y: 528, distance: 218.6
click at [317, 326] on textarea "DO we know what we need here?" at bounding box center [775, 345] width 946 height 52
type textarea "Do we know what we need here?"
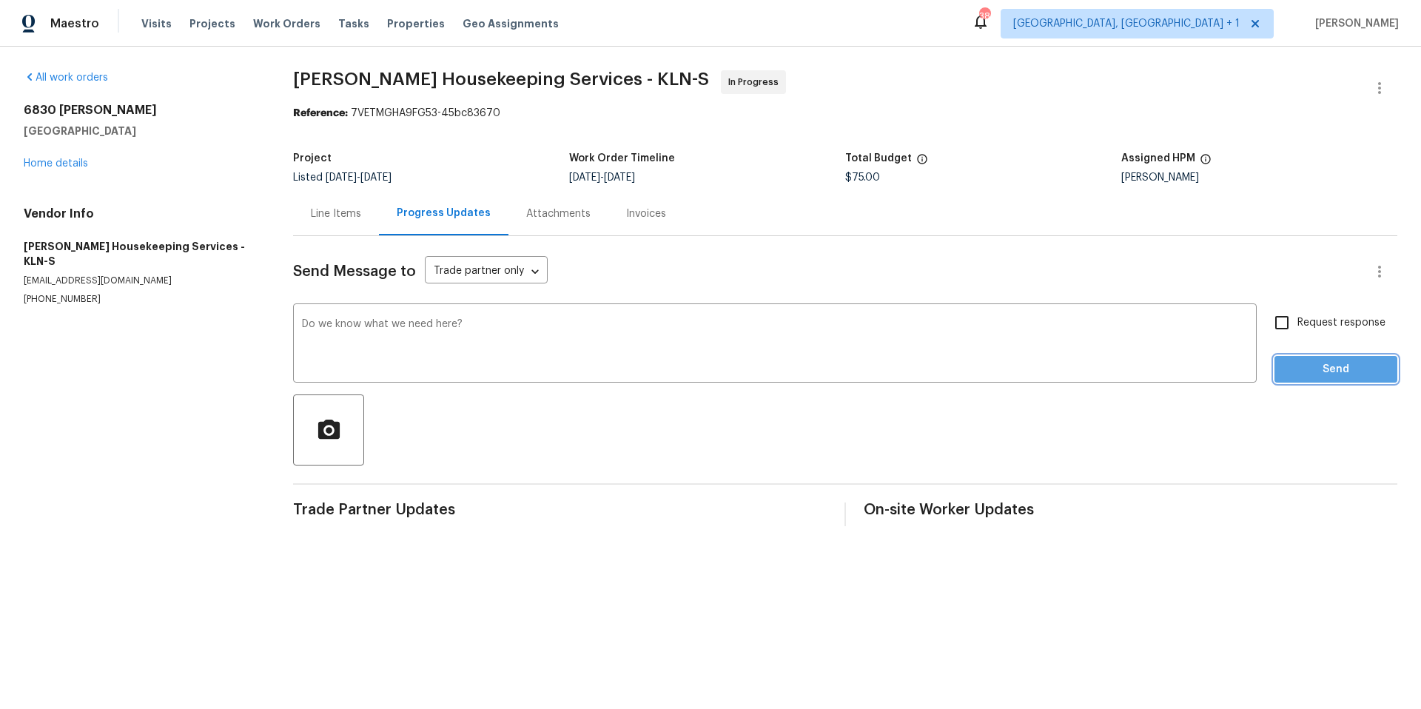
click at [1136, 374] on span "Send" at bounding box center [1335, 369] width 99 height 19
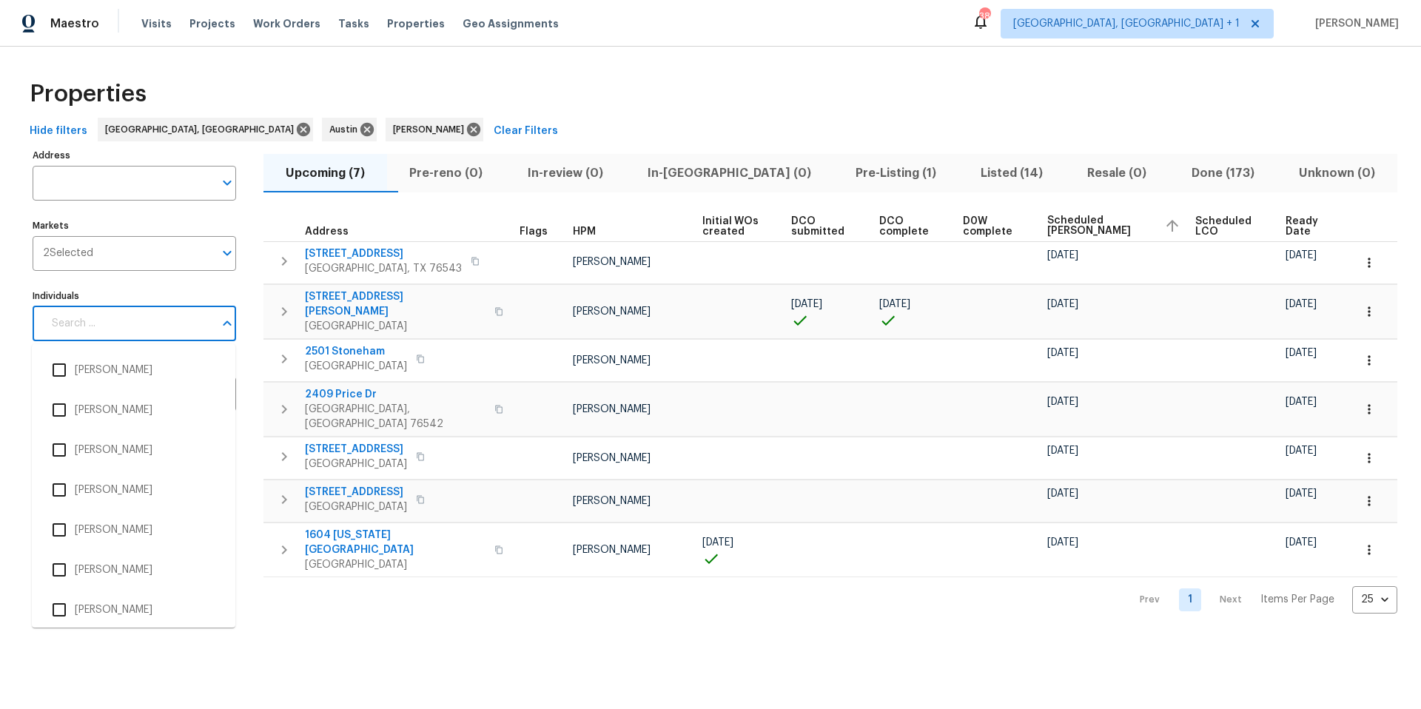
click at [110, 315] on input "Individuals" at bounding box center [128, 323] width 171 height 35
type input "a"
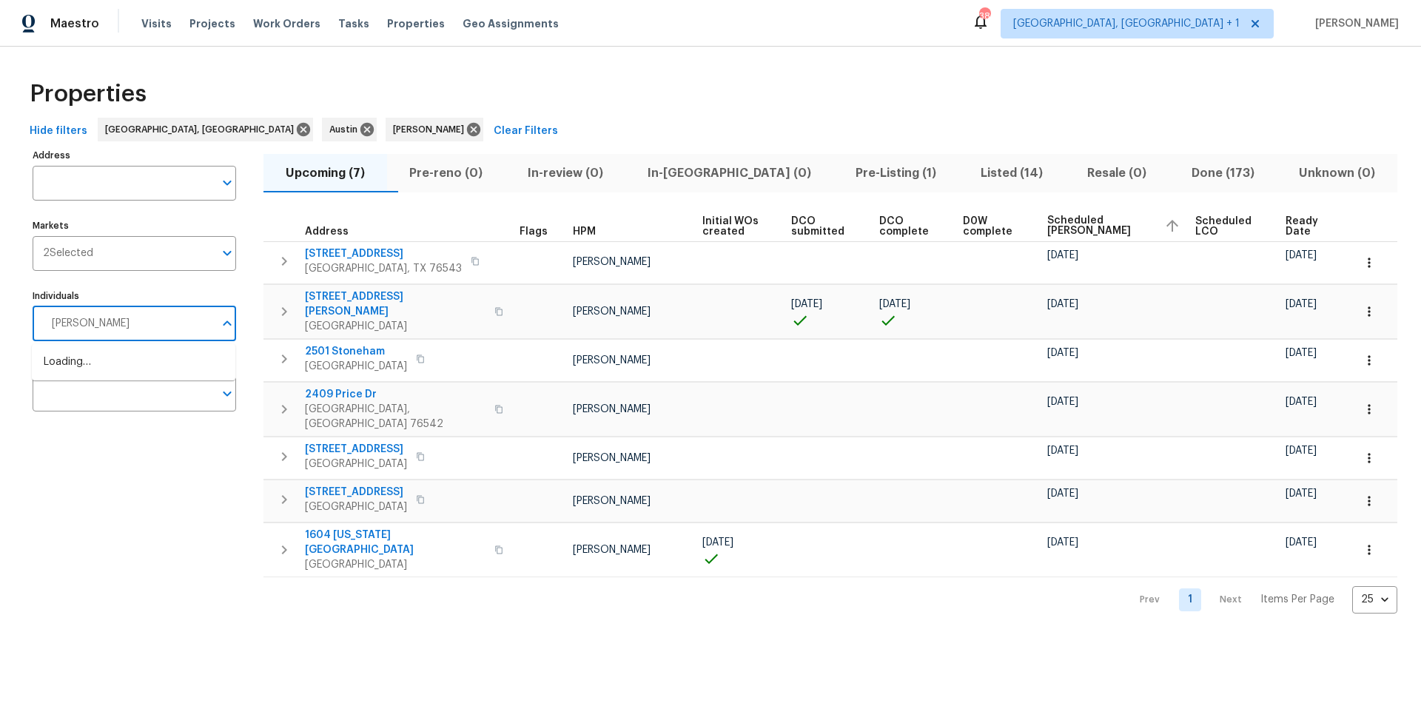
type input "[PERSON_NAME]"
click at [136, 381] on li "[PERSON_NAME]" at bounding box center [134, 369] width 180 height 31
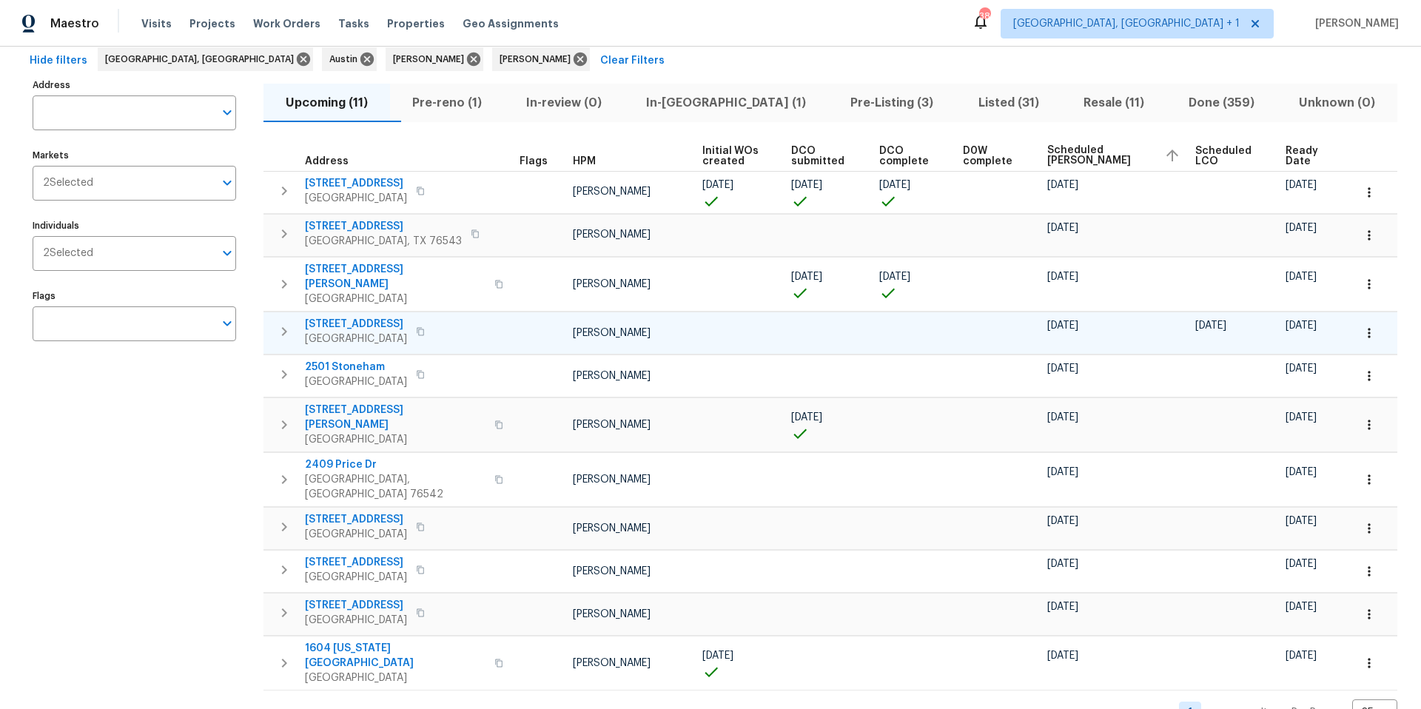
scroll to position [73, 0]
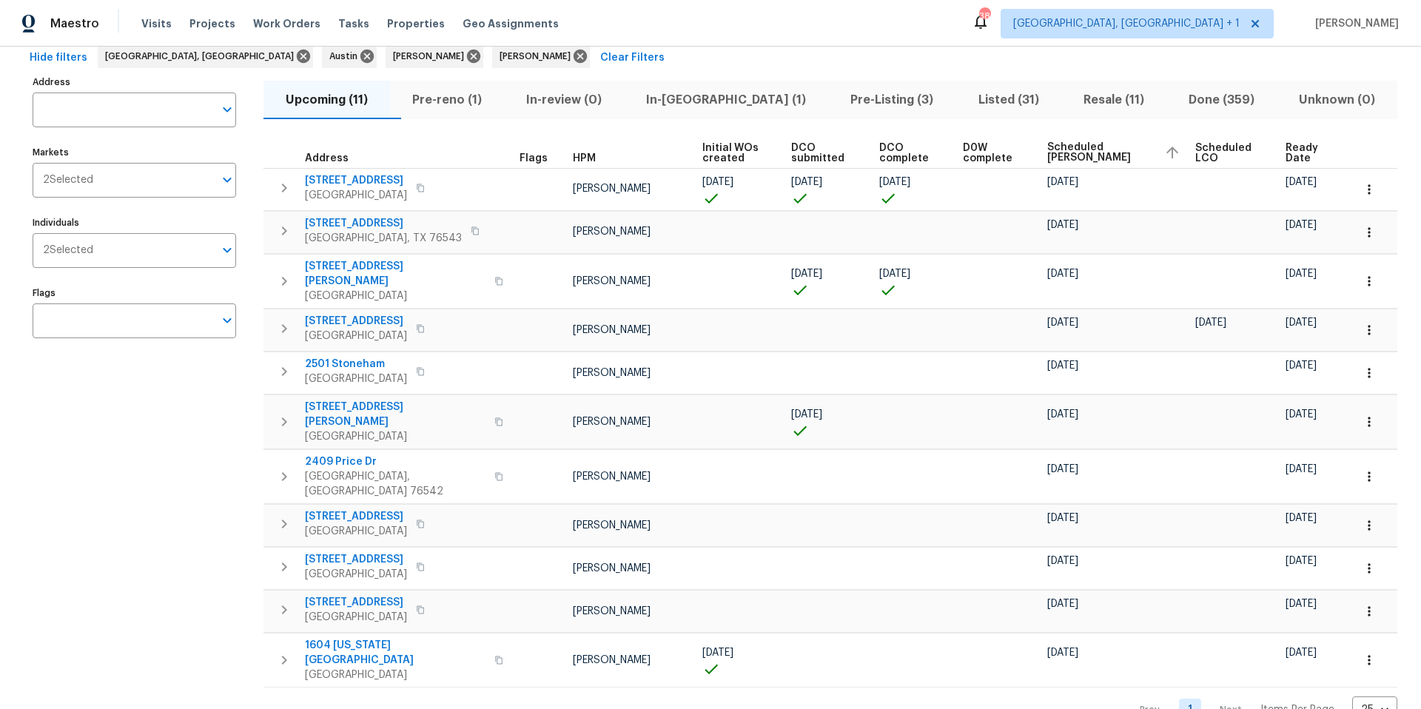
click at [960, 87] on button "Listed (31)" at bounding box center [1008, 100] width 105 height 38
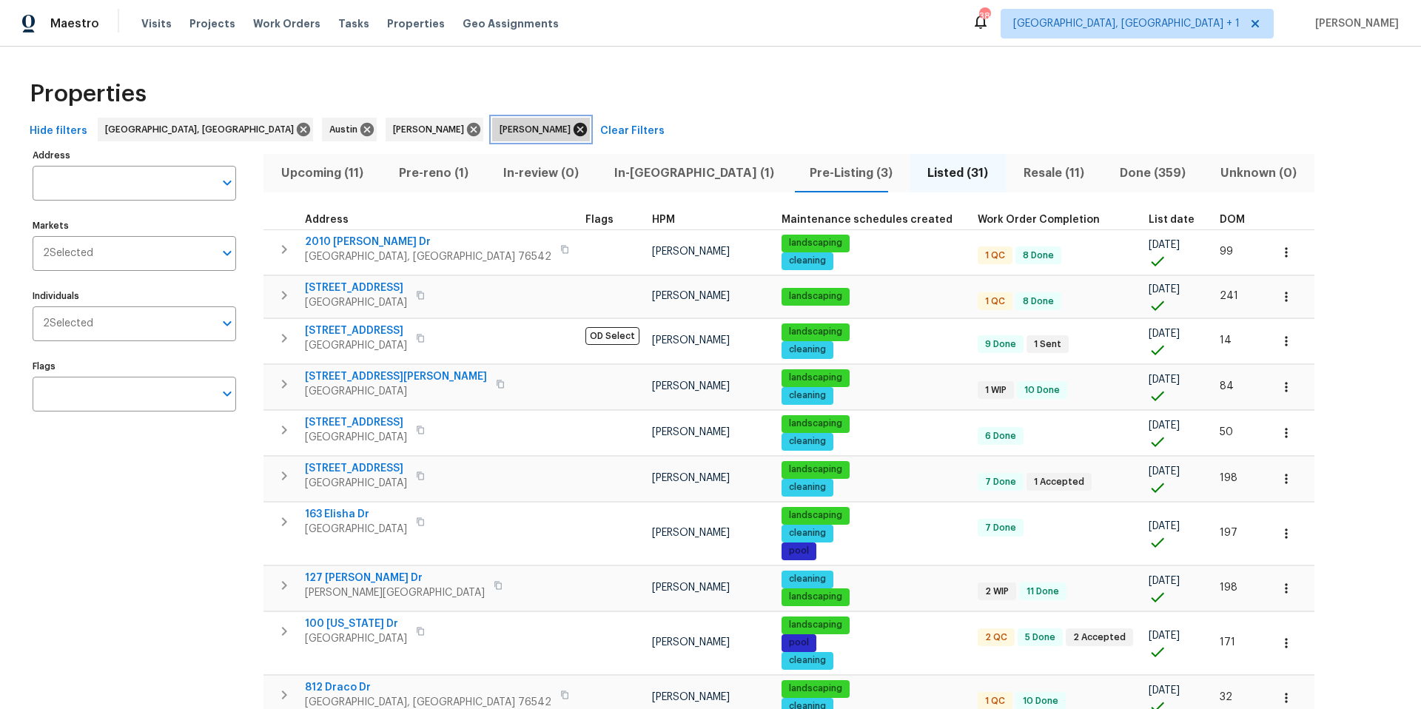
click at [574, 133] on icon at bounding box center [580, 129] width 13 height 13
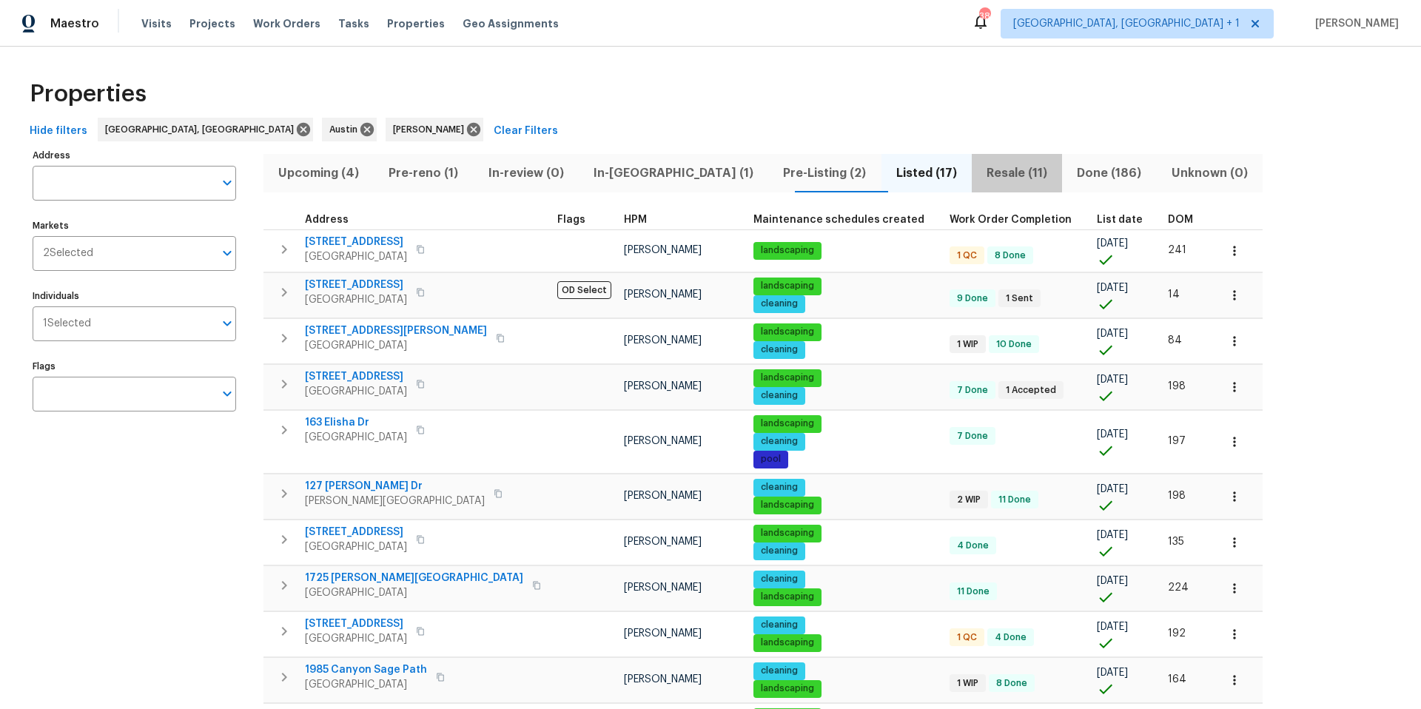
click at [981, 168] on span "Resale (11)" at bounding box center [1017, 173] width 73 height 21
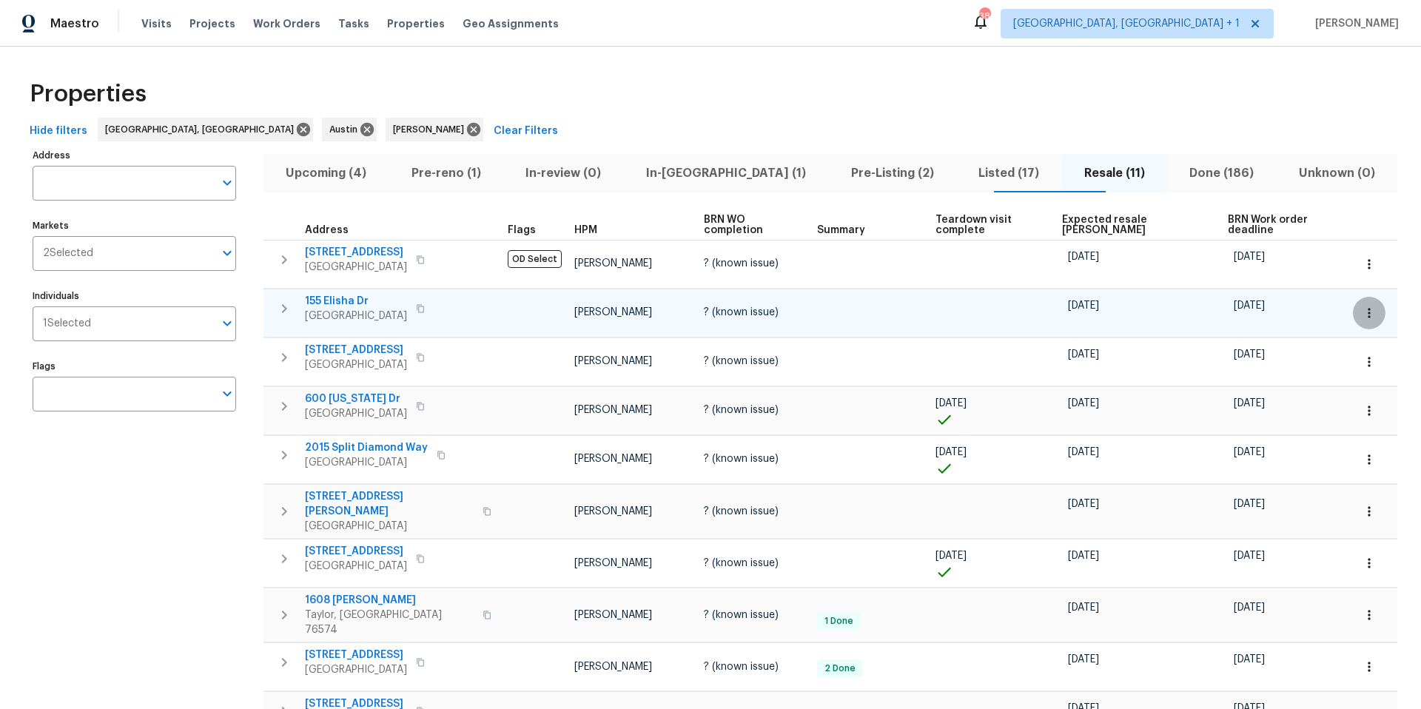
click at [1362, 310] on icon "button" at bounding box center [1369, 313] width 15 height 15
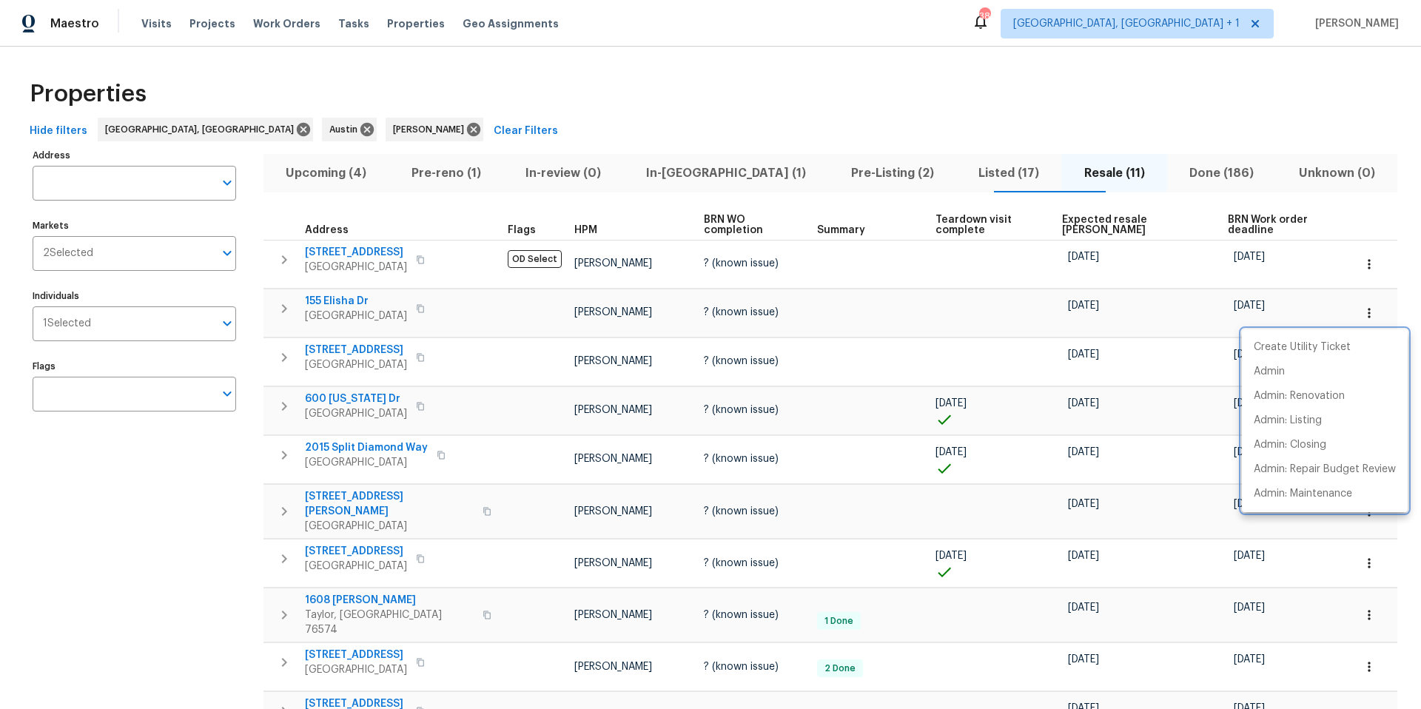
click at [345, 302] on div at bounding box center [710, 354] width 1421 height 709
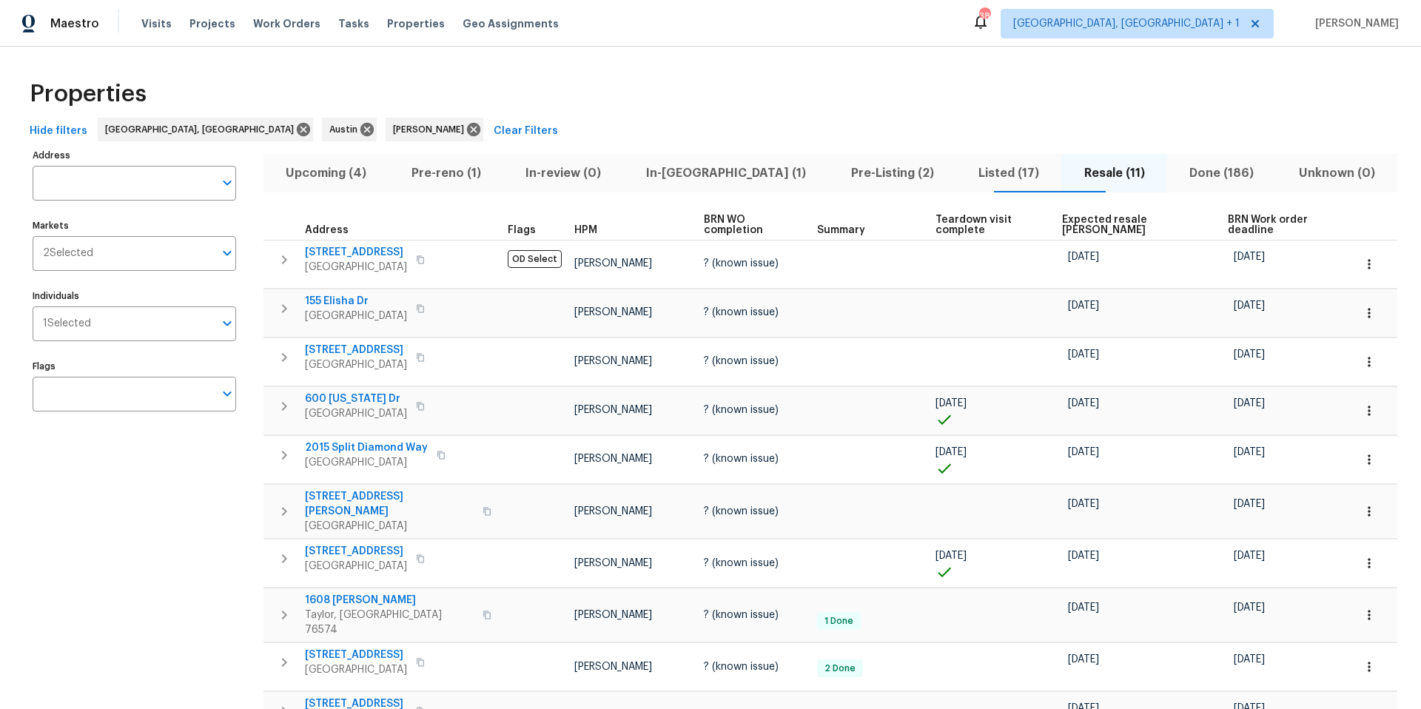
click at [345, 301] on span "155 Elisha Dr" at bounding box center [356, 301] width 102 height 15
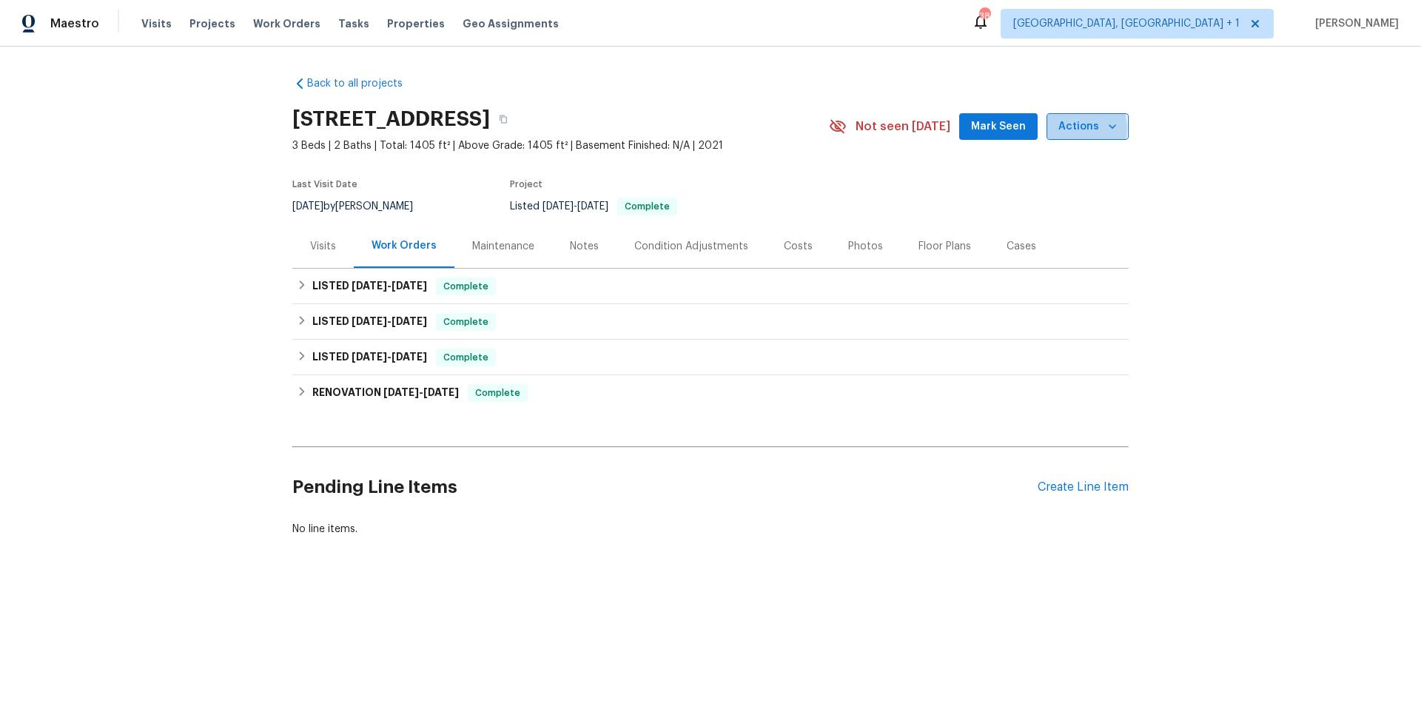
click at [1058, 128] on span "Actions" at bounding box center [1087, 127] width 58 height 19
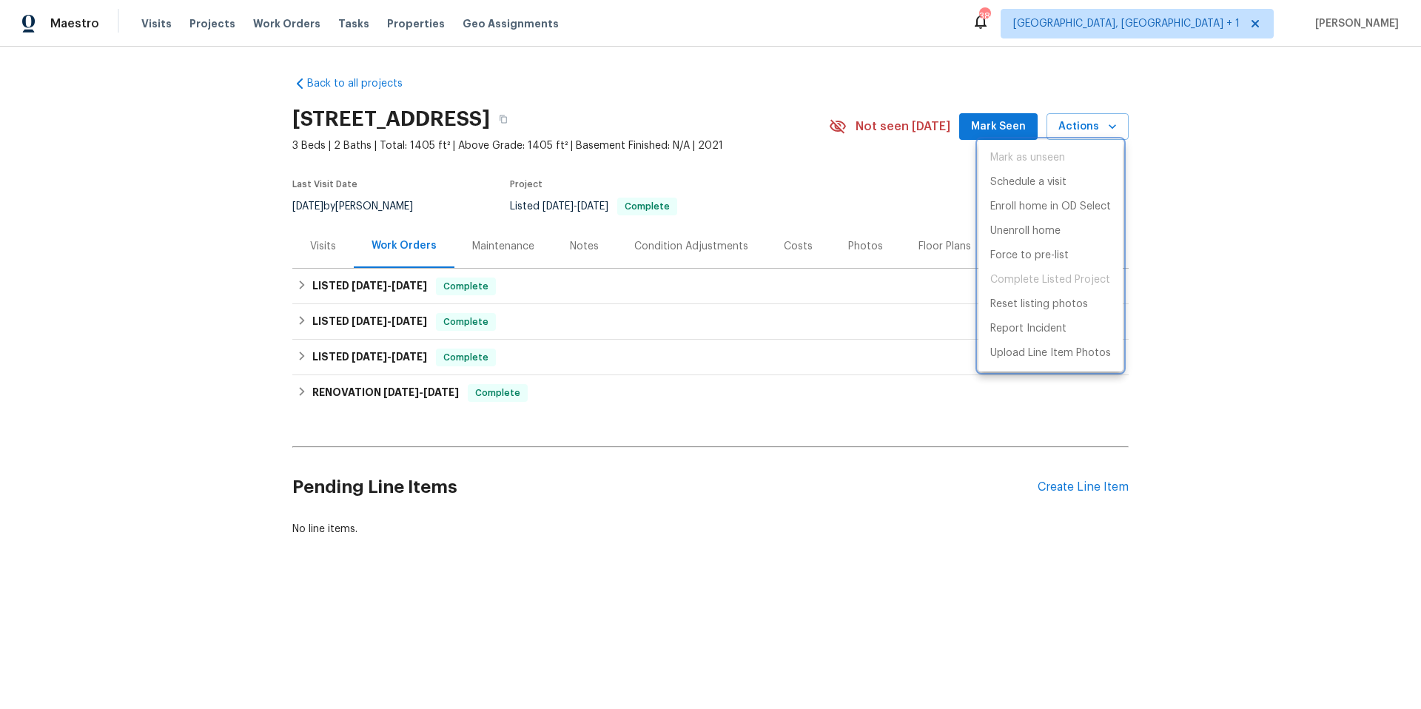
click at [890, 189] on div at bounding box center [710, 354] width 1421 height 709
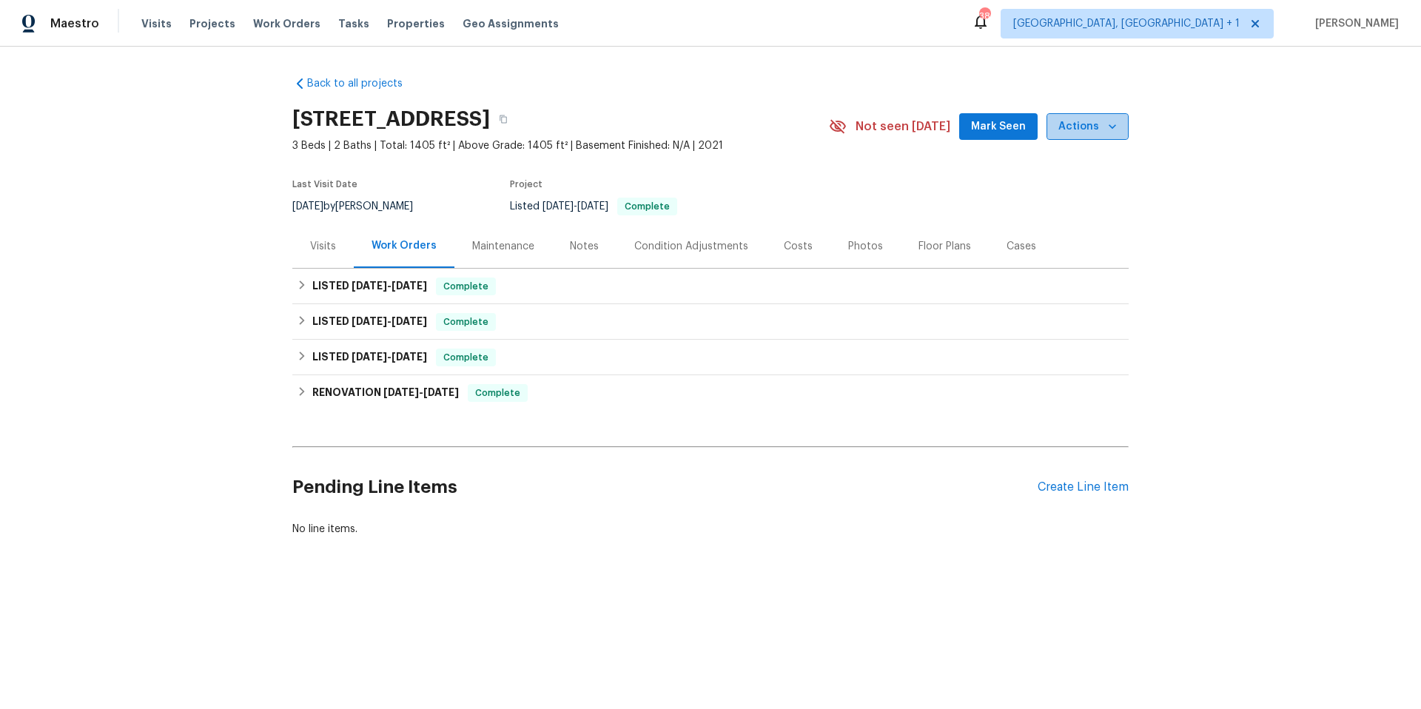
click at [1100, 135] on span "Actions" at bounding box center [1087, 127] width 58 height 19
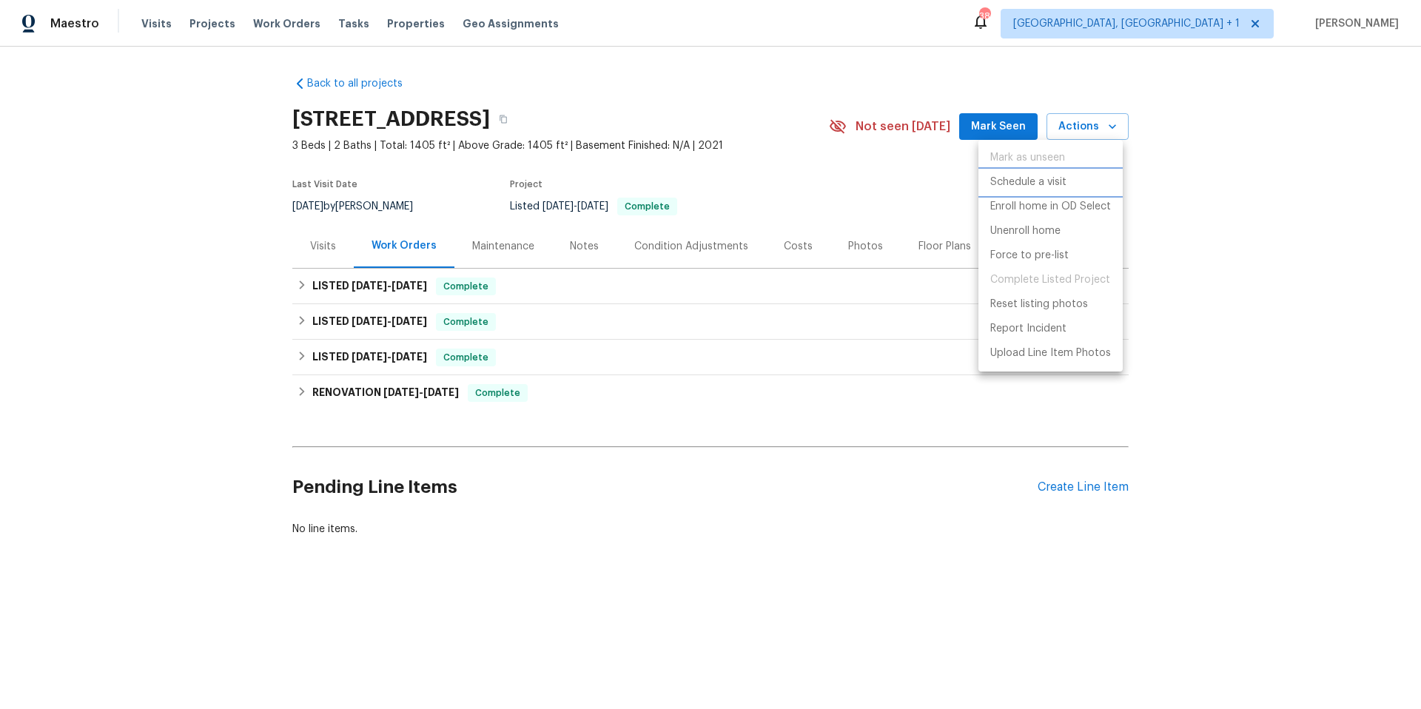
click at [1056, 179] on p "Schedule a visit" at bounding box center [1028, 183] width 76 height 16
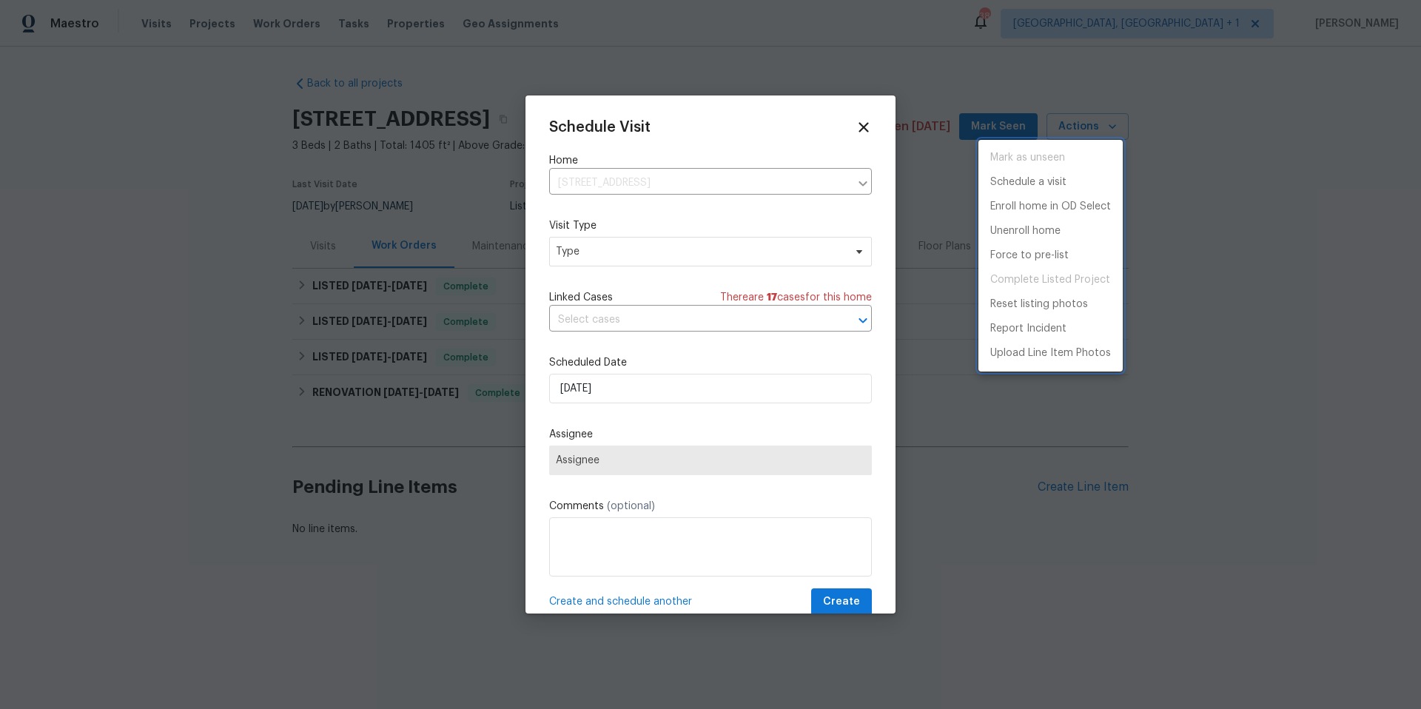
click at [639, 391] on div at bounding box center [710, 354] width 1421 height 709
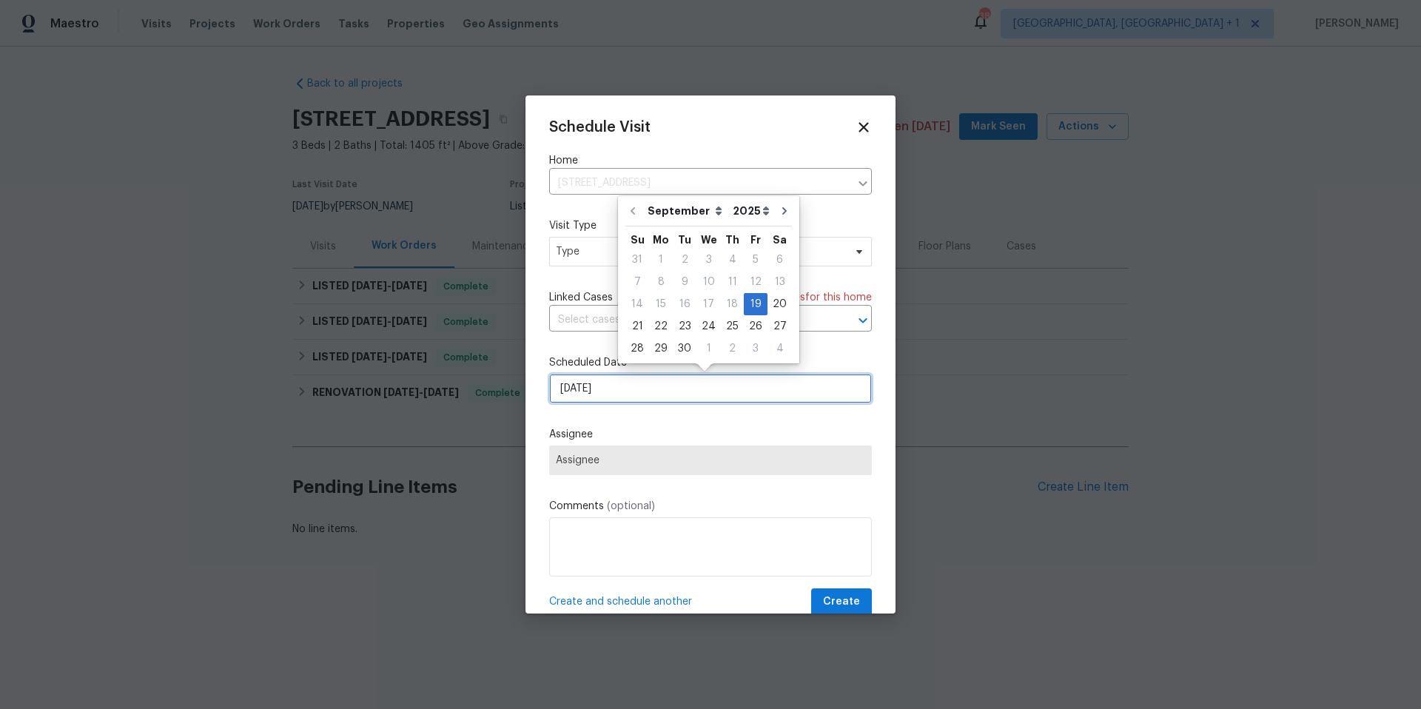
click at [615, 383] on input "[DATE]" at bounding box center [710, 389] width 323 height 30
click at [632, 383] on input "[DATE]" at bounding box center [710, 389] width 323 height 30
click at [744, 300] on div "19" at bounding box center [756, 304] width 24 height 21
click at [551, 251] on span "Type" at bounding box center [710, 252] width 323 height 30
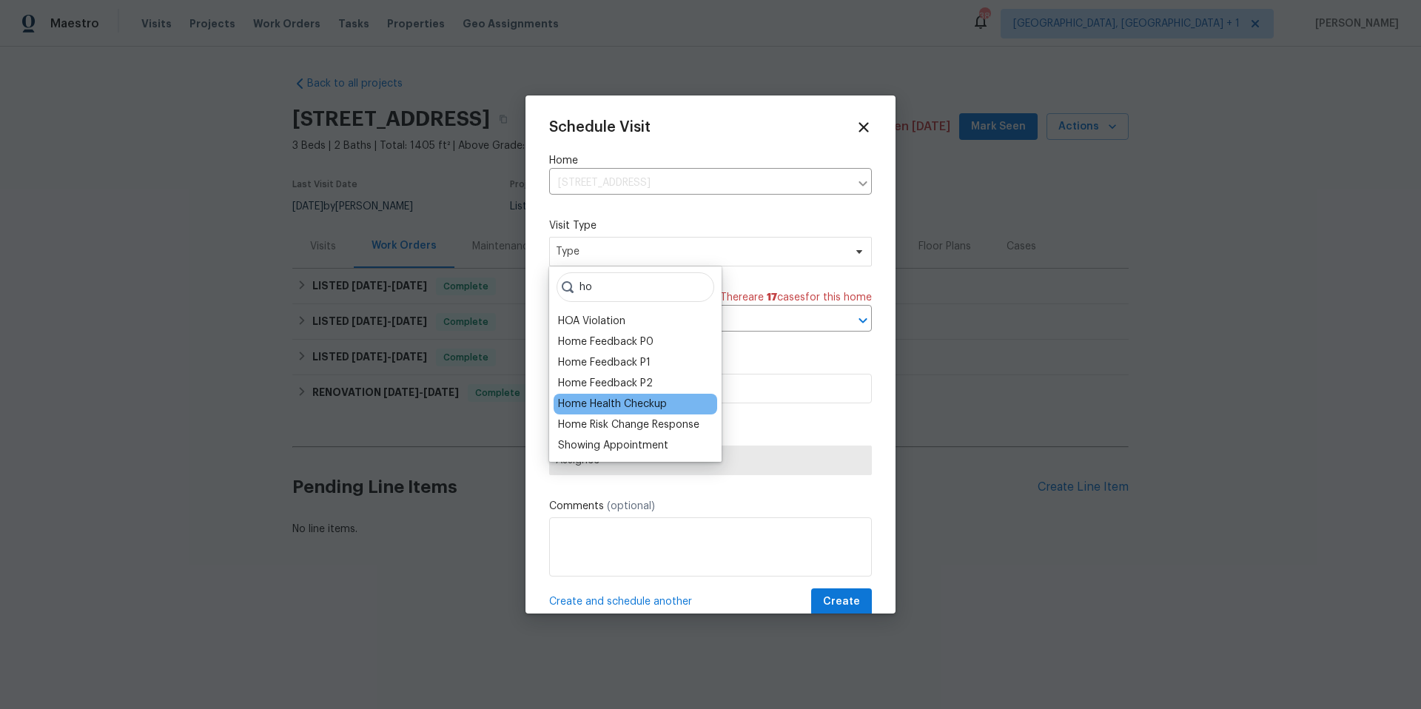
type input "ho"
click at [598, 408] on div "Home Health Checkup" at bounding box center [612, 404] width 109 height 15
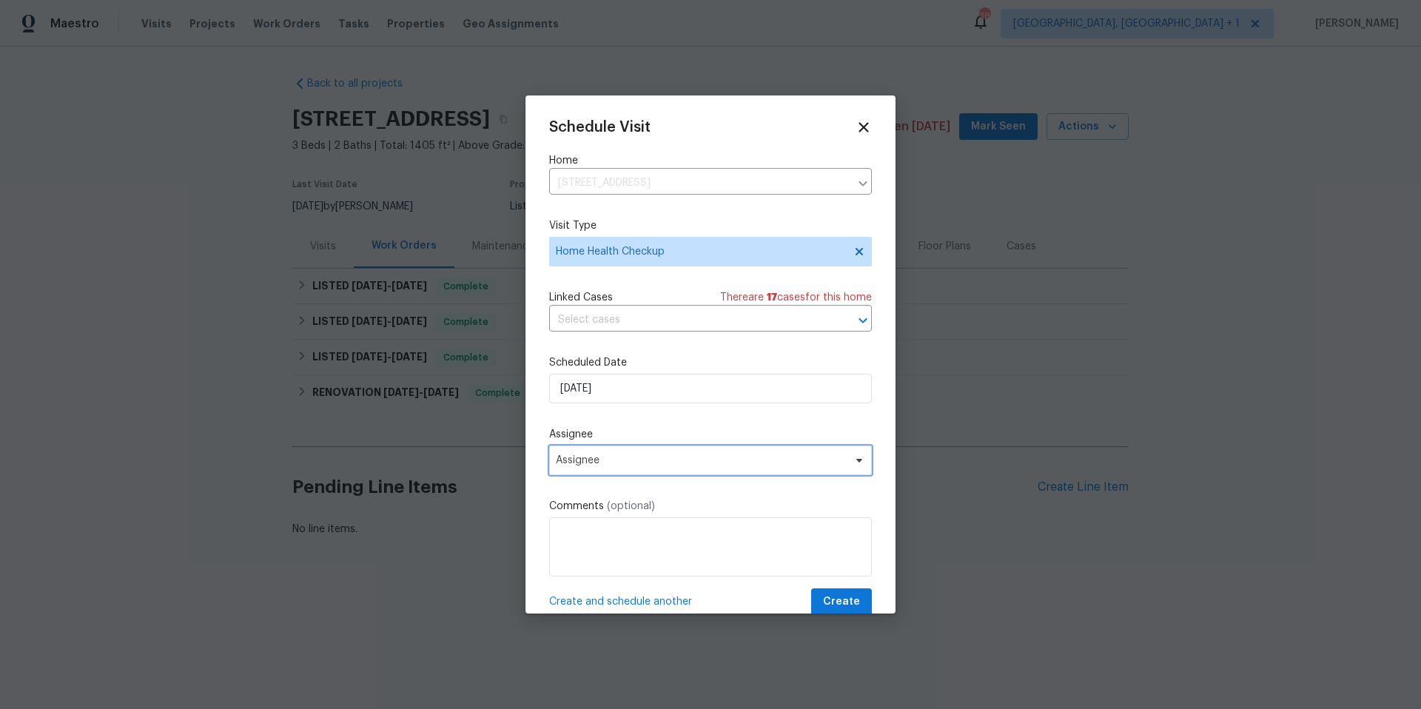
click at [622, 462] on span "Assignee" at bounding box center [701, 460] width 290 height 12
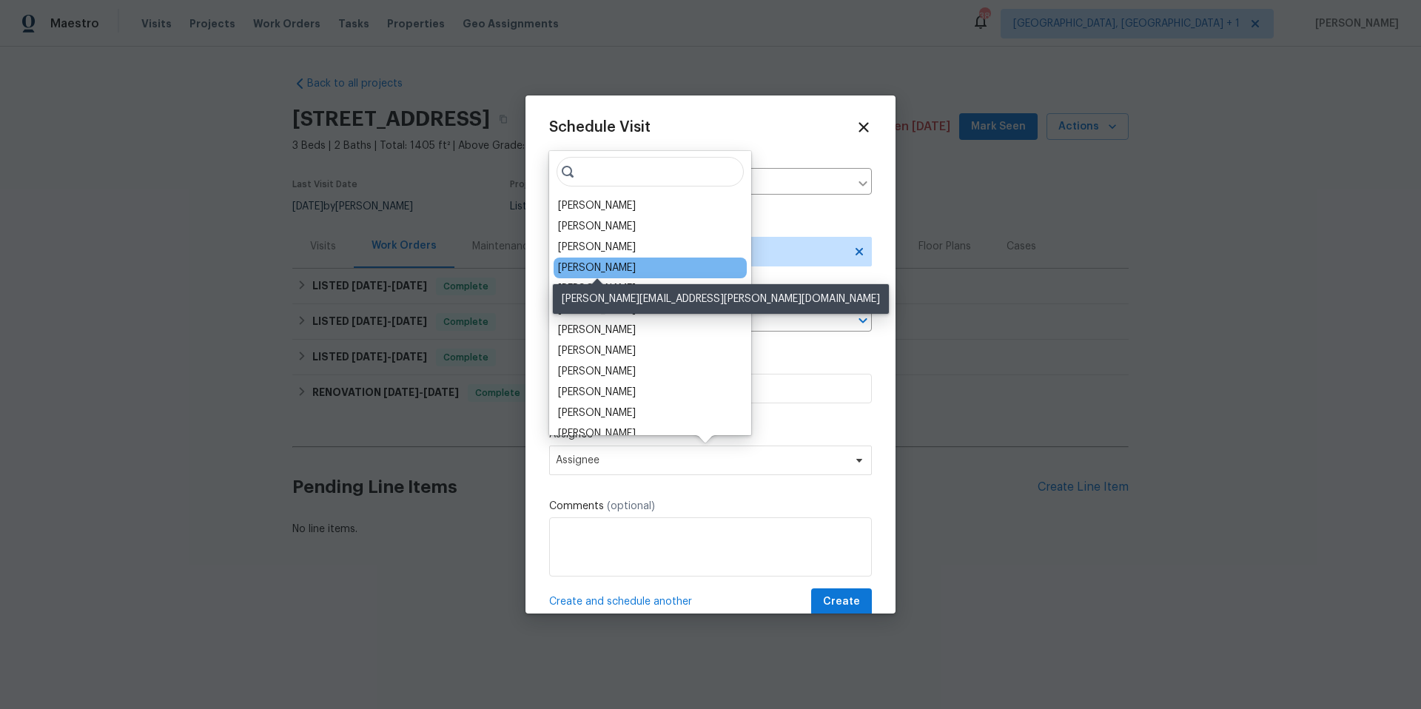
click at [594, 268] on div "[PERSON_NAME]" at bounding box center [597, 267] width 78 height 15
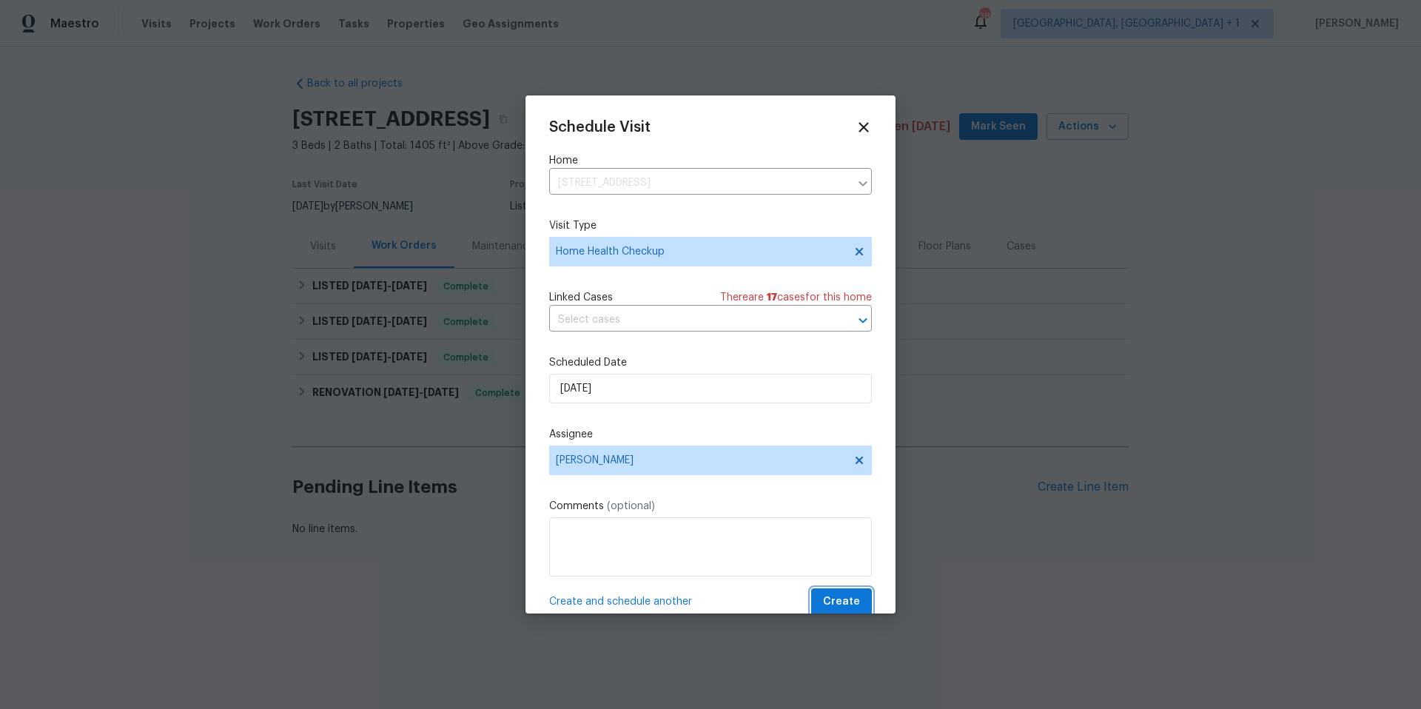
click at [825, 606] on span "Create" at bounding box center [841, 602] width 37 height 19
